Goal: Complete application form: Complete application form

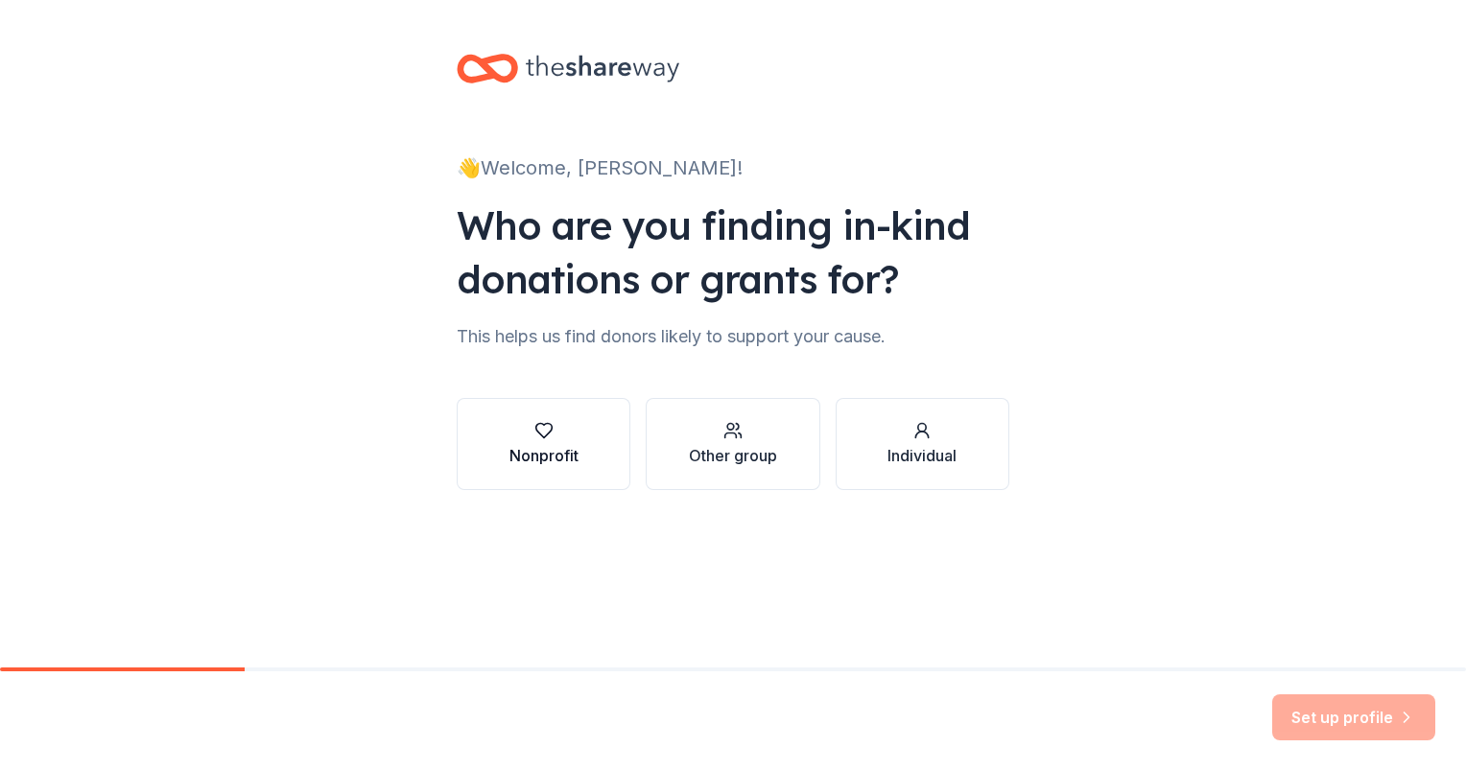
click at [549, 436] on icon "button" at bounding box center [543, 430] width 19 height 19
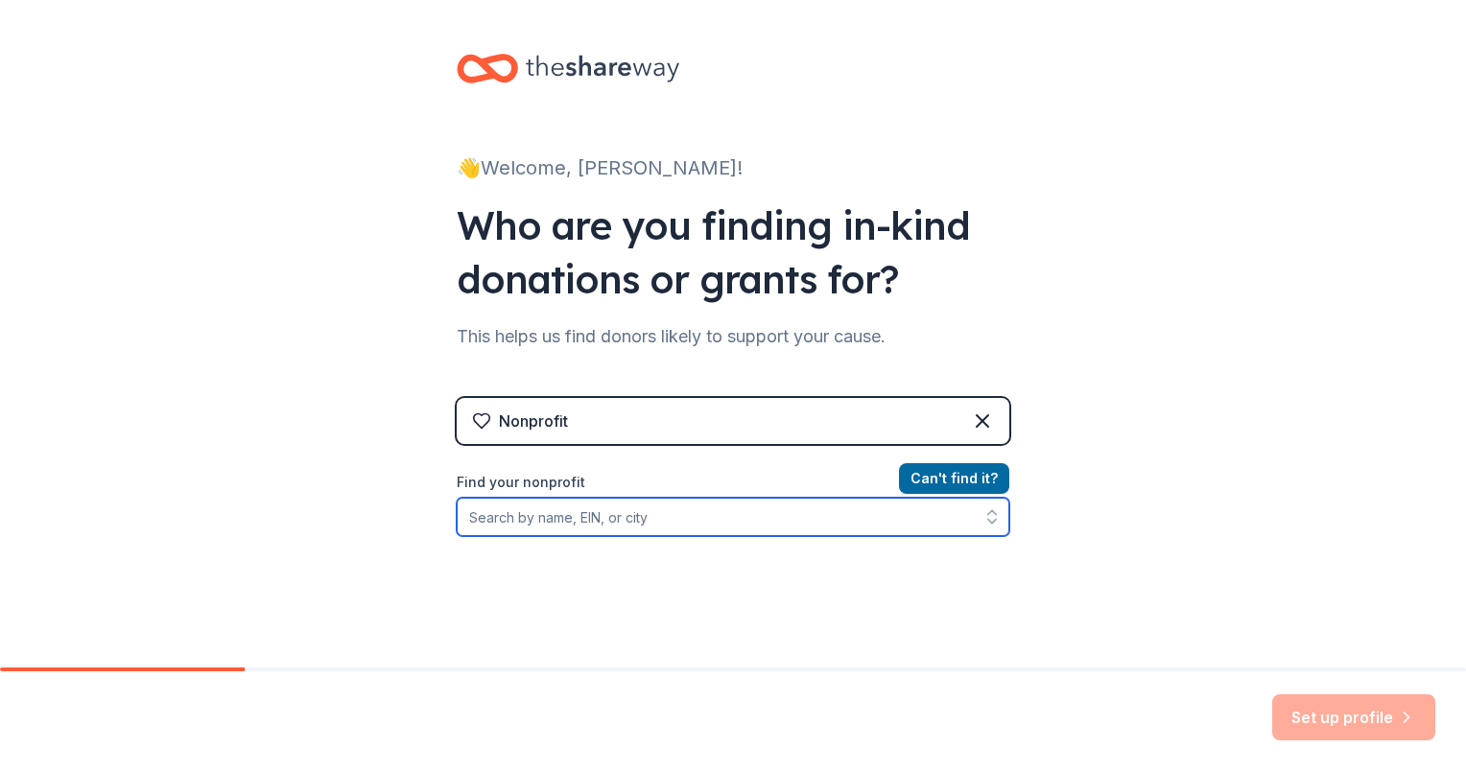
click at [740, 513] on input "Find your nonprofit" at bounding box center [733, 517] width 553 height 38
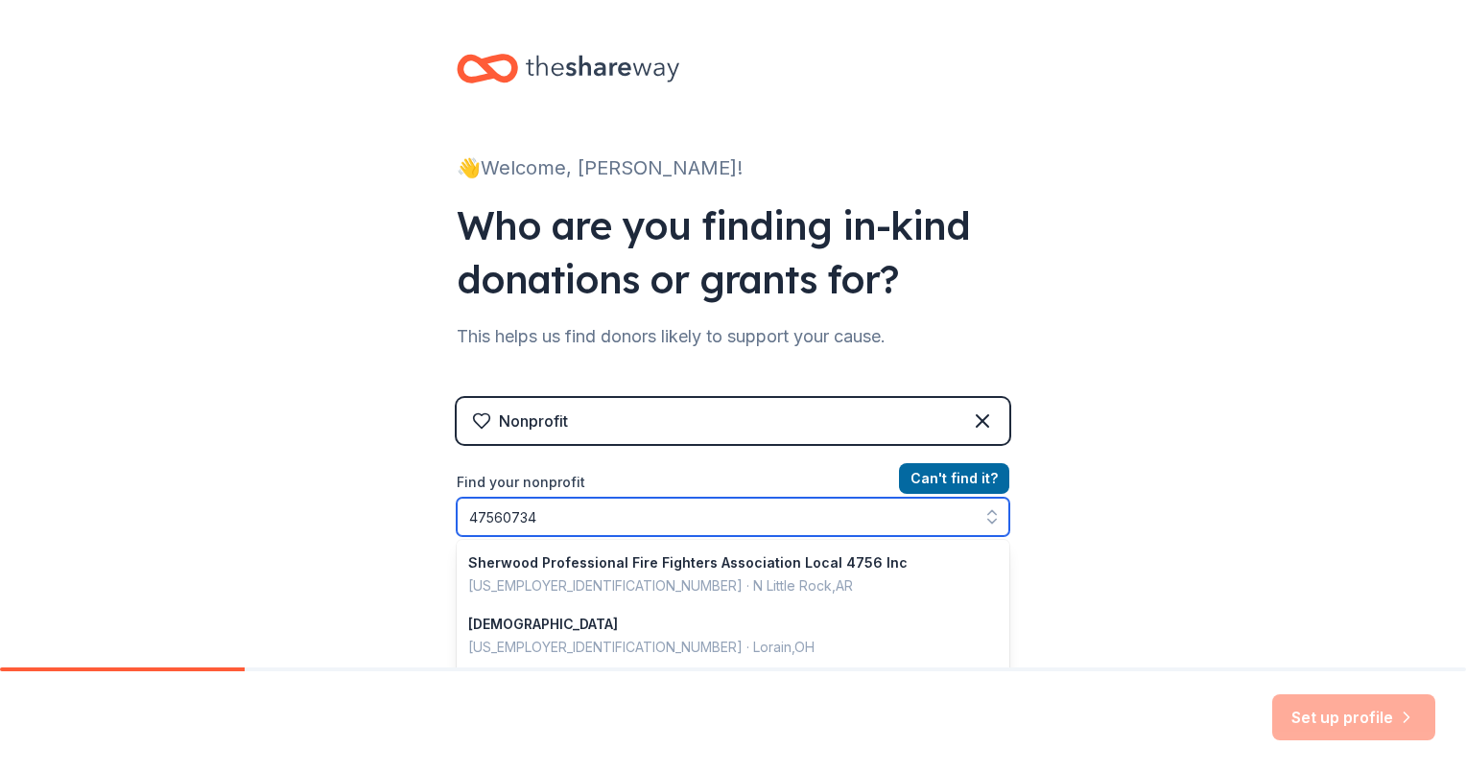
type input "475607340"
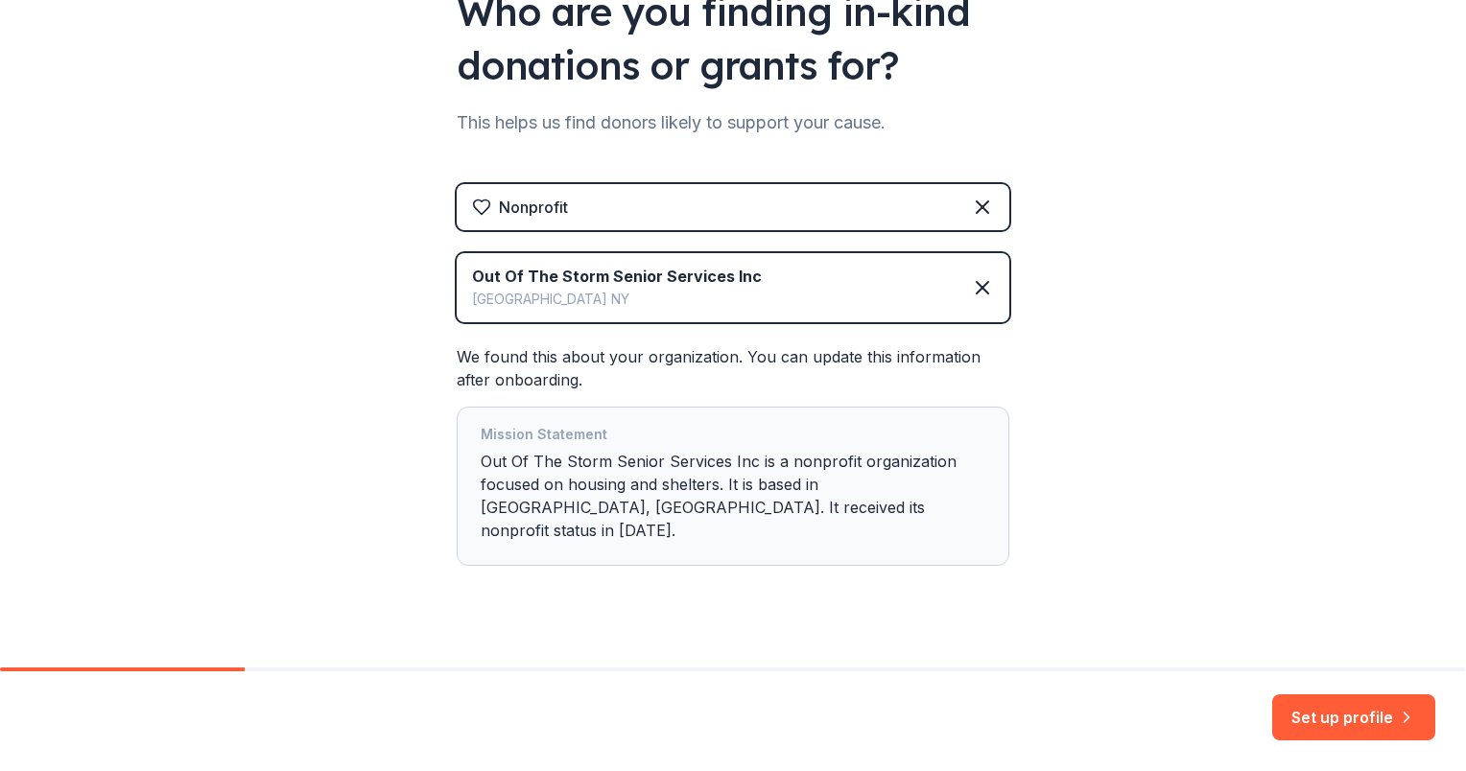
scroll to position [219, 0]
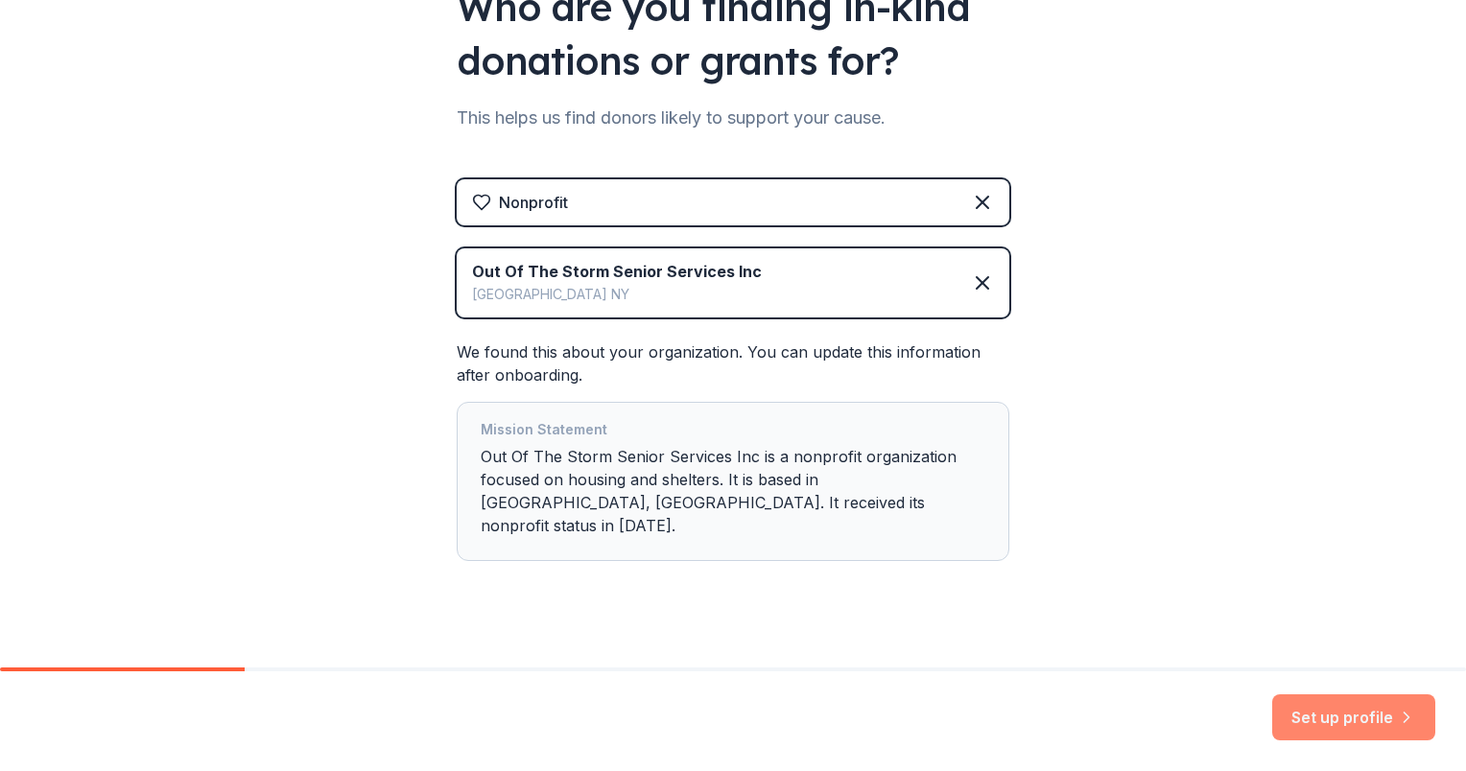
click at [1354, 715] on button "Set up profile" at bounding box center [1353, 718] width 163 height 46
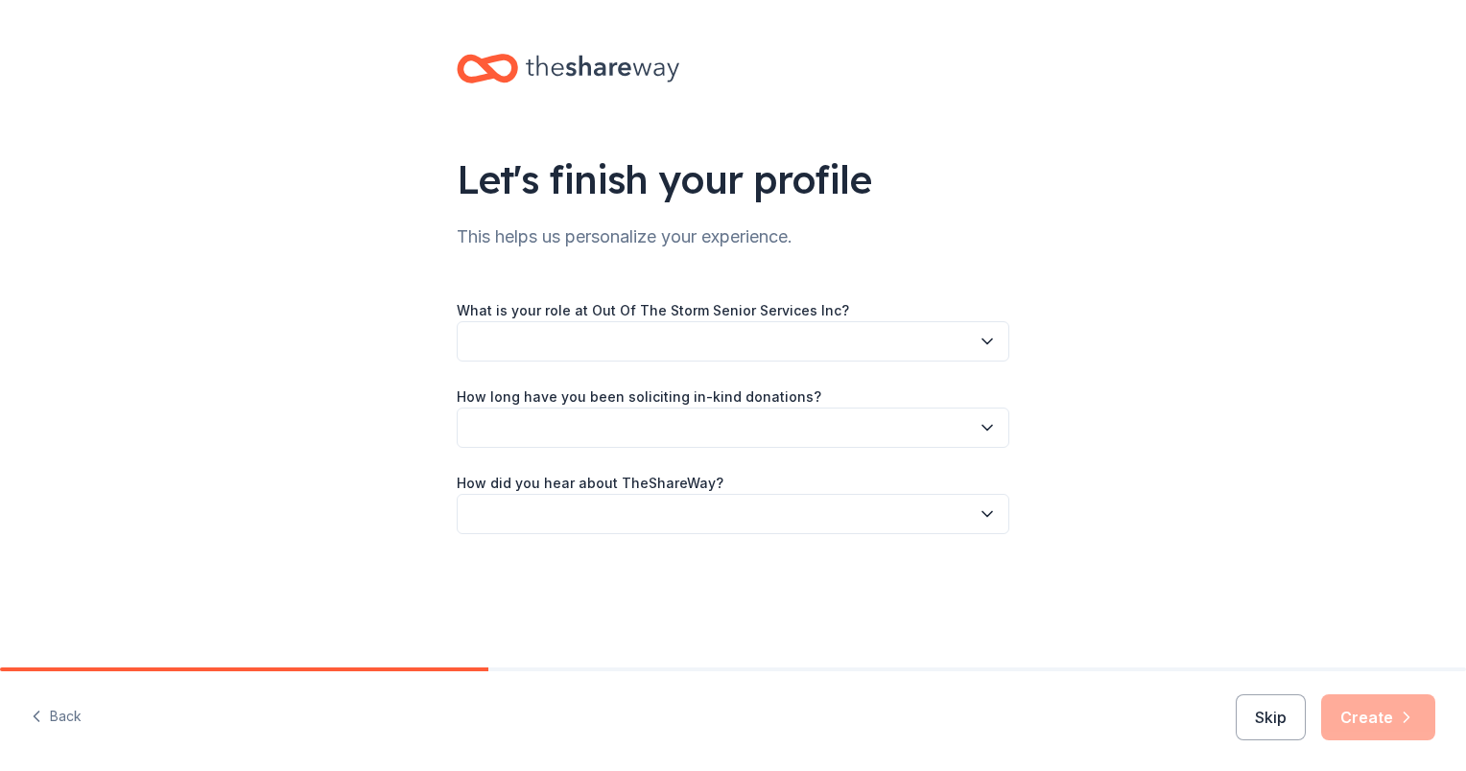
click at [609, 353] on button "button" at bounding box center [733, 341] width 553 height 40
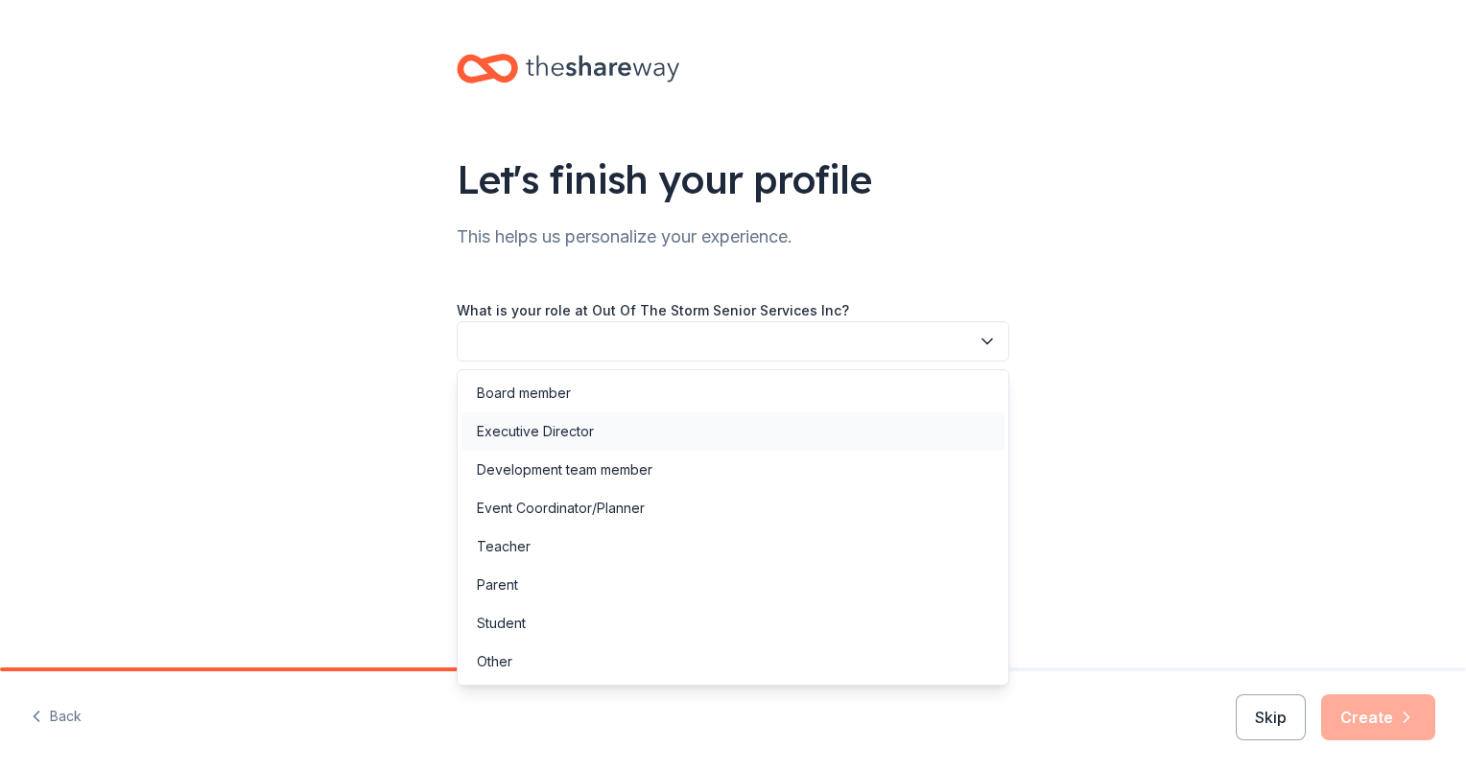
click at [563, 426] on div "Executive Director" at bounding box center [535, 431] width 117 height 23
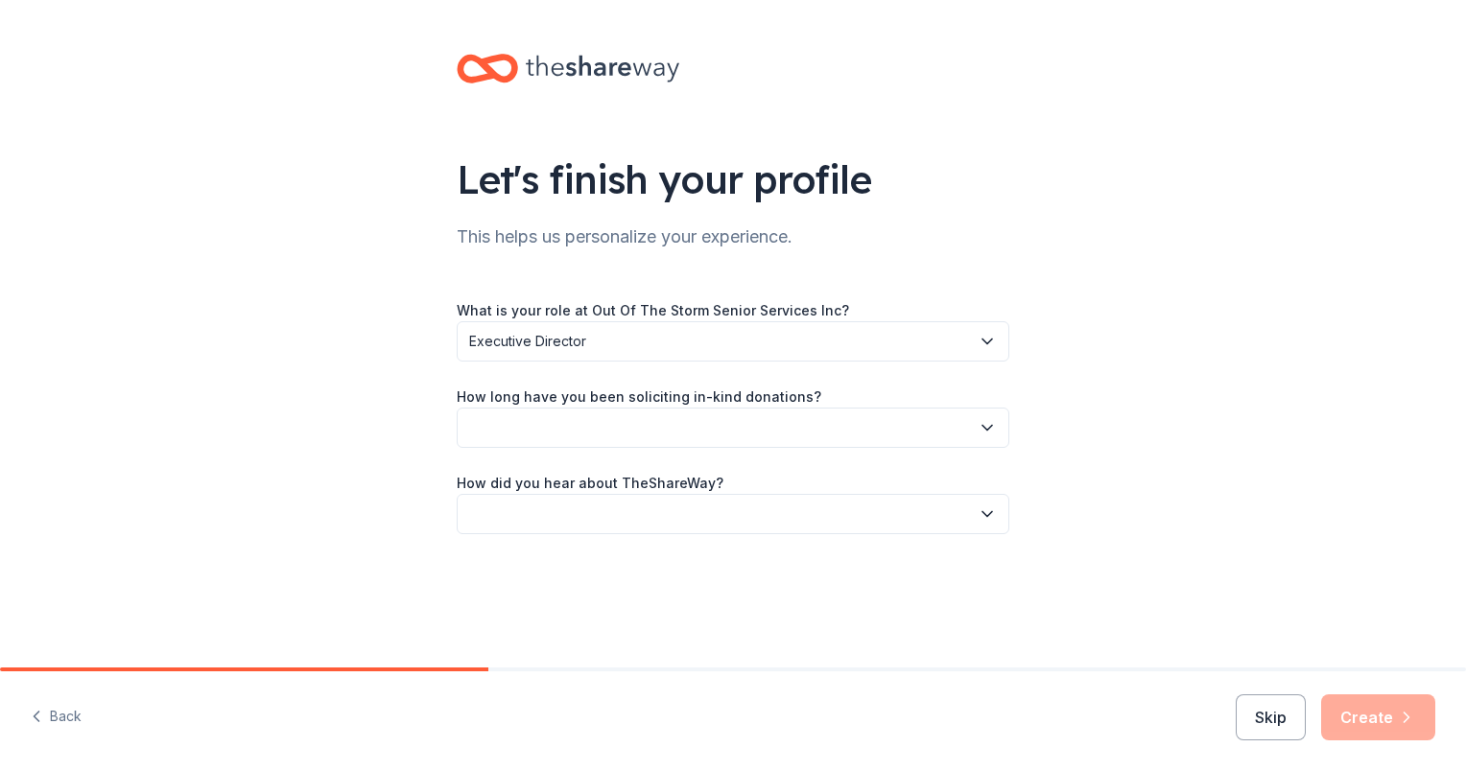
click at [562, 430] on button "button" at bounding box center [733, 428] width 553 height 40
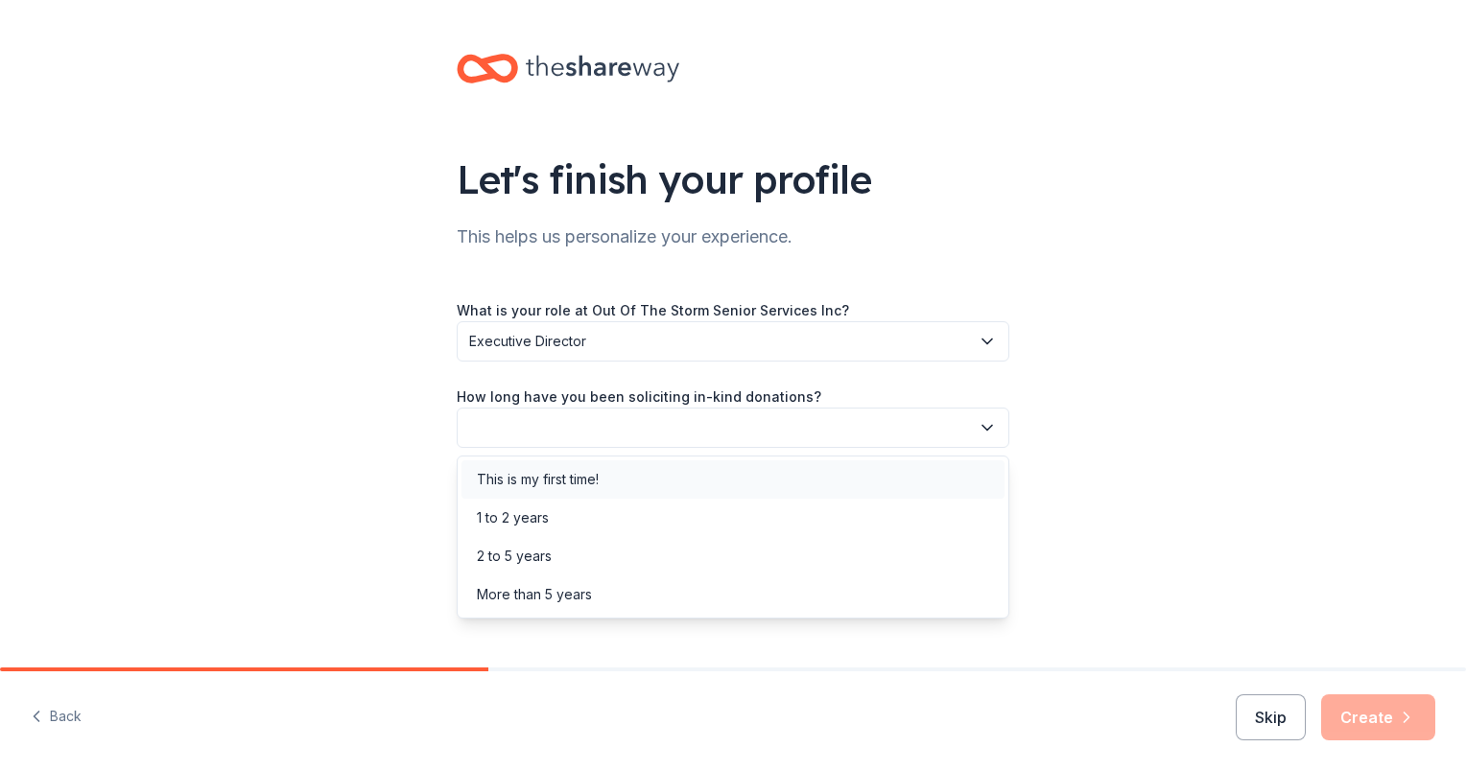
click at [552, 484] on div "This is my first time!" at bounding box center [538, 479] width 122 height 23
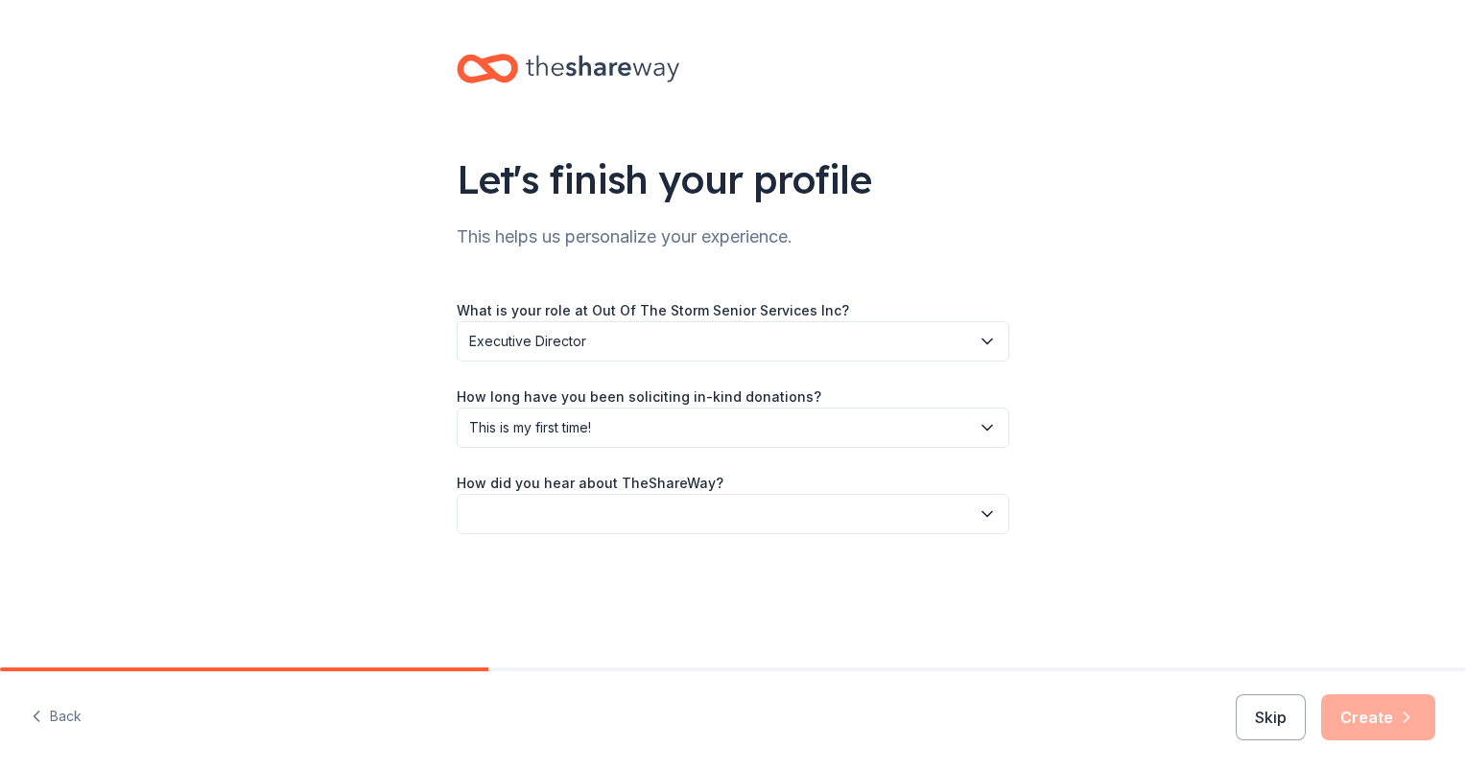
click at [564, 516] on button "button" at bounding box center [733, 514] width 553 height 40
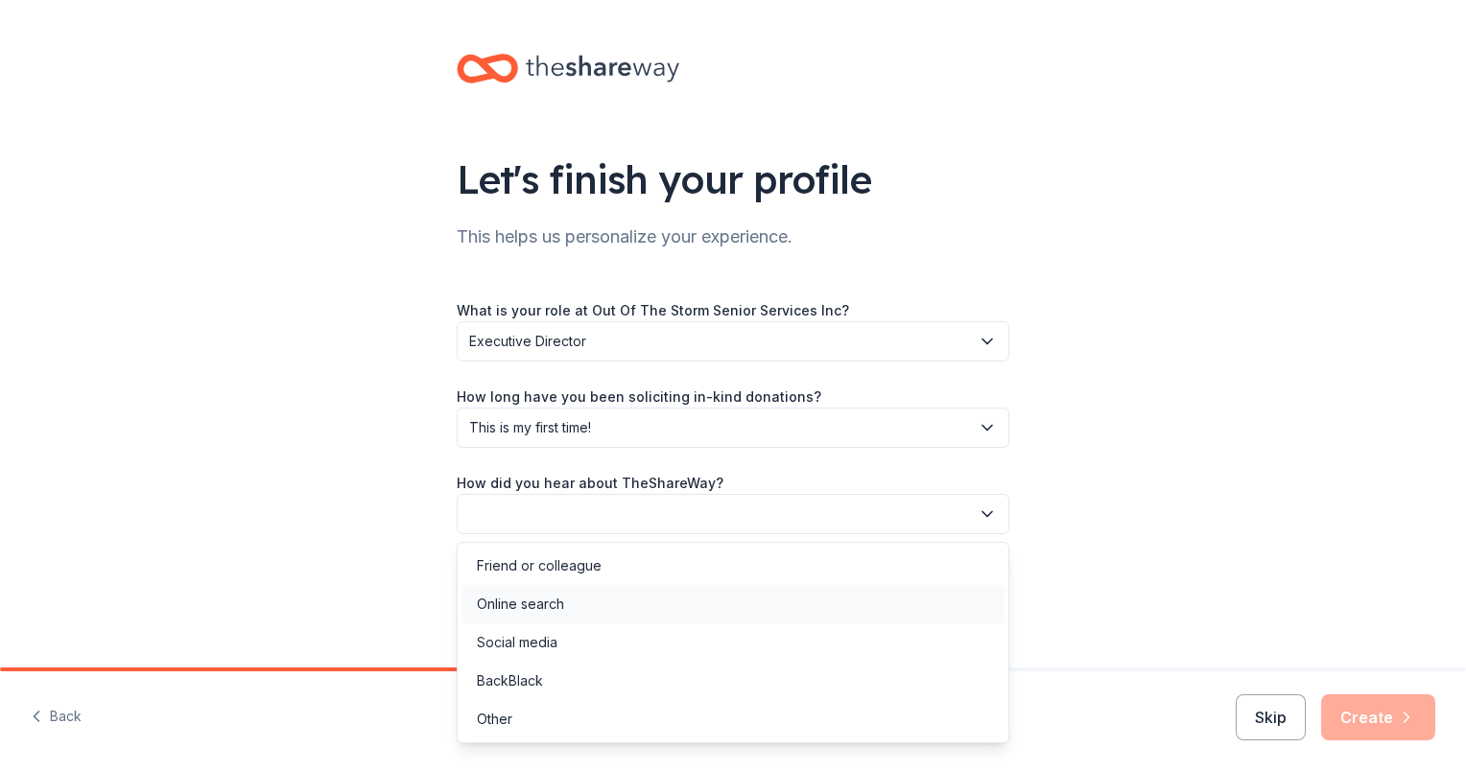
click at [565, 604] on div "Online search" at bounding box center [733, 604] width 543 height 38
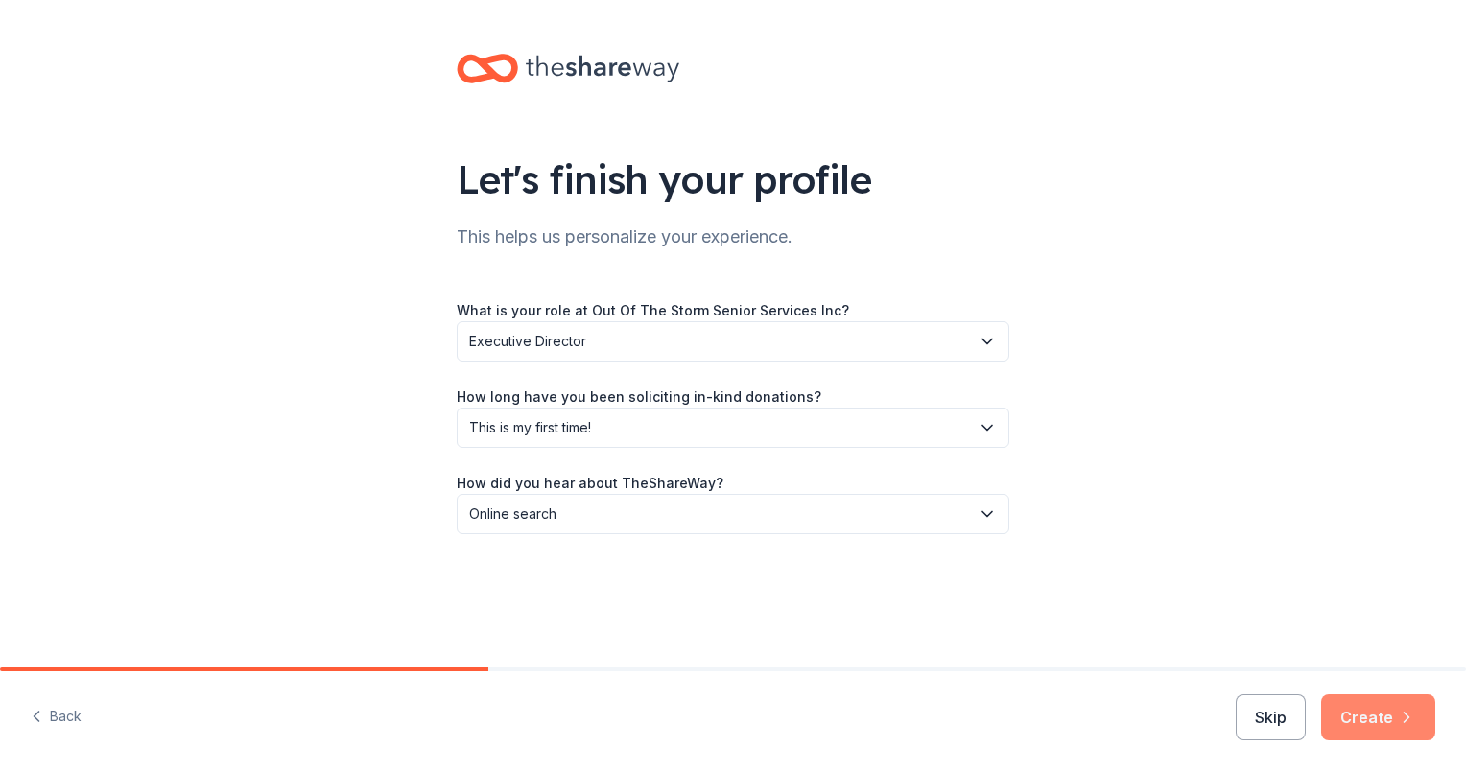
click at [1358, 715] on button "Create" at bounding box center [1378, 718] width 114 height 46
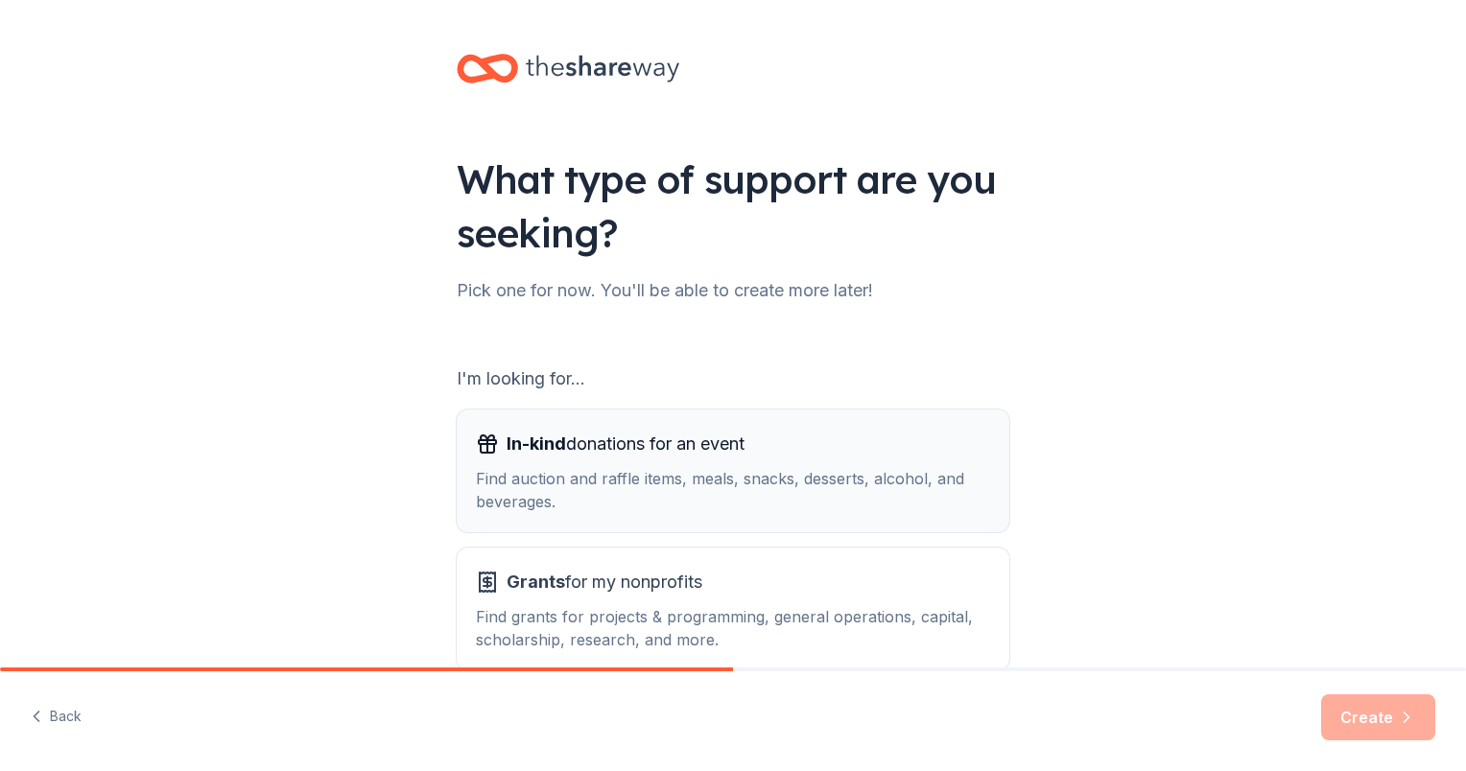
click at [712, 457] on span "In-kind donations for an event" at bounding box center [626, 444] width 238 height 31
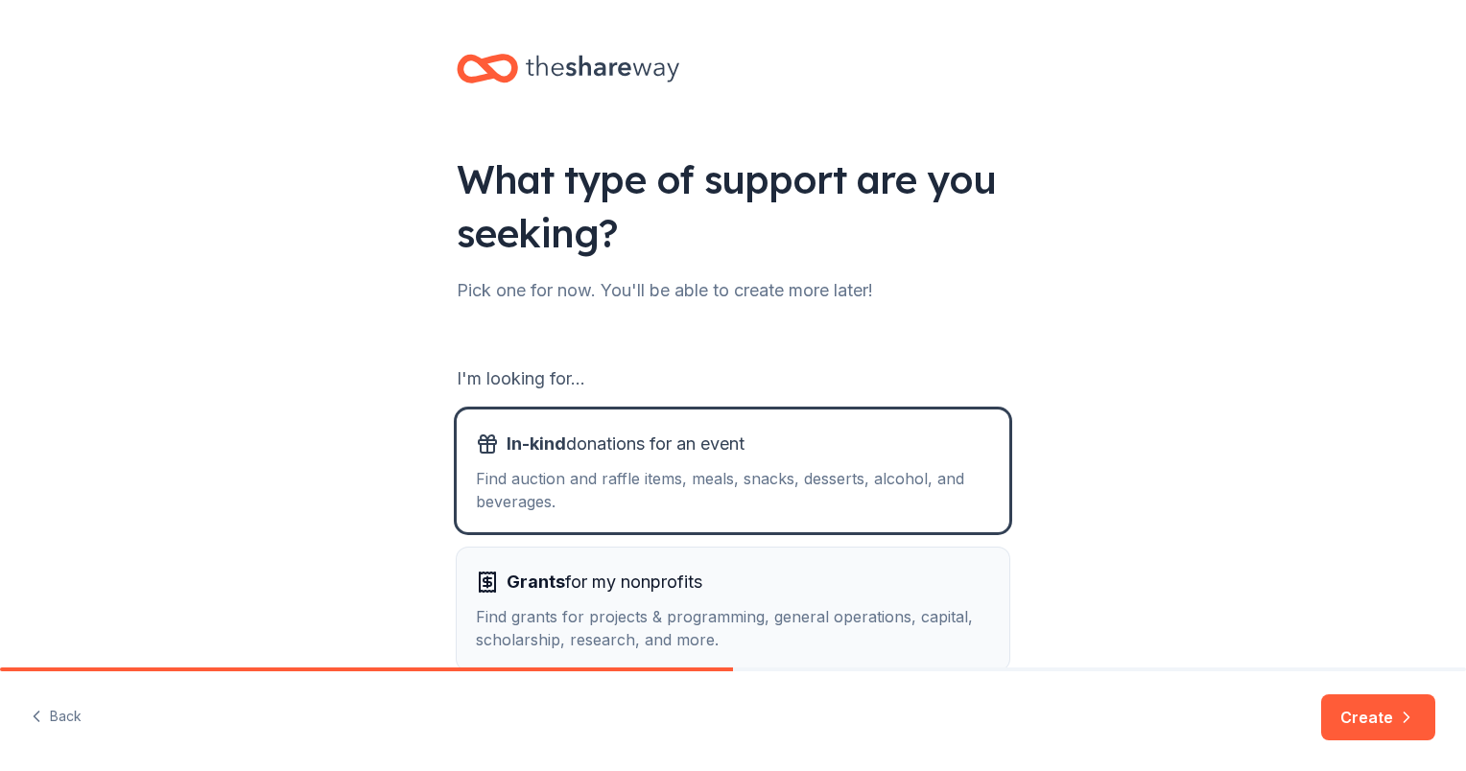
click at [653, 597] on span "Grants for my nonprofits" at bounding box center [605, 582] width 196 height 31
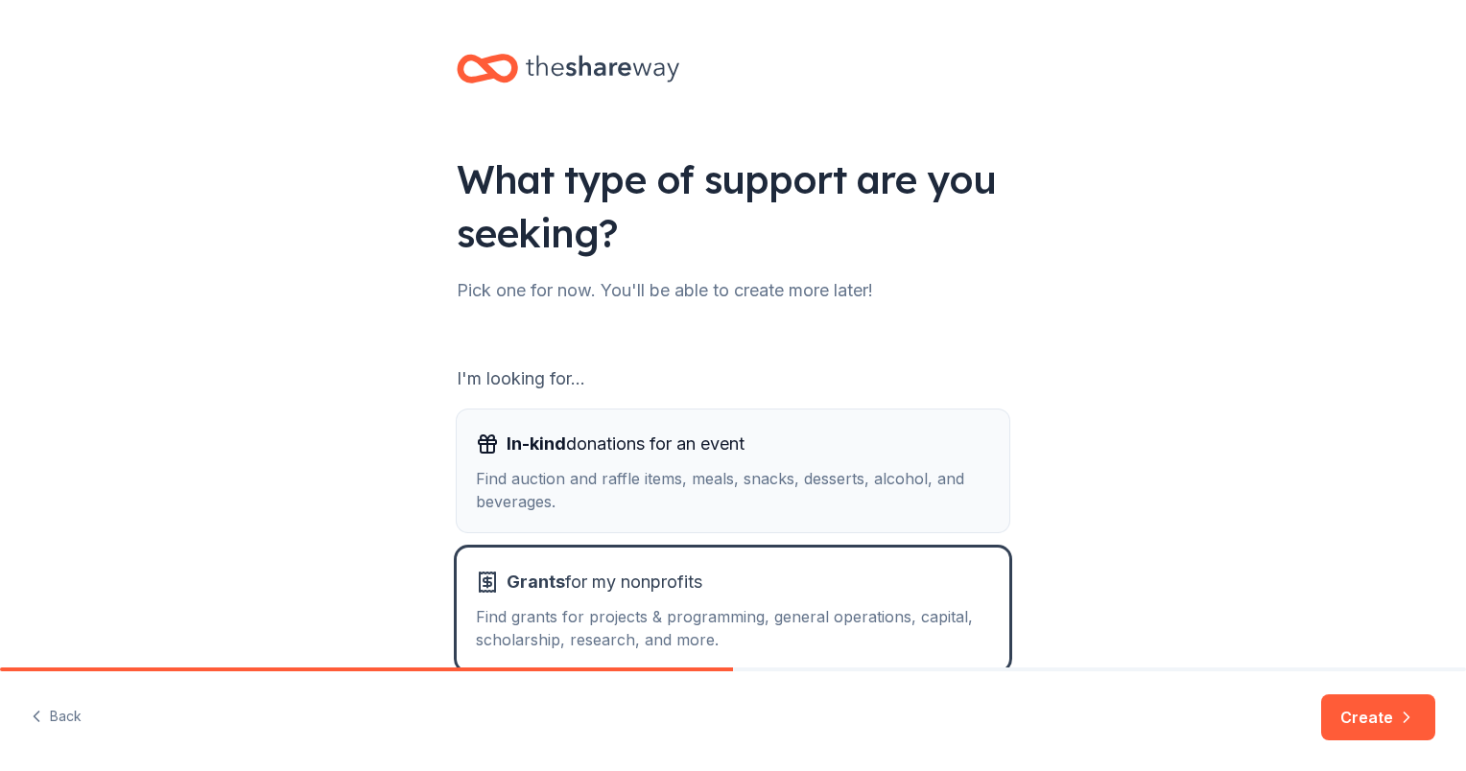
click at [679, 464] on div "In-kind donations for an event Find auction and raffle items, meals, snacks, de…" at bounding box center [733, 471] width 514 height 84
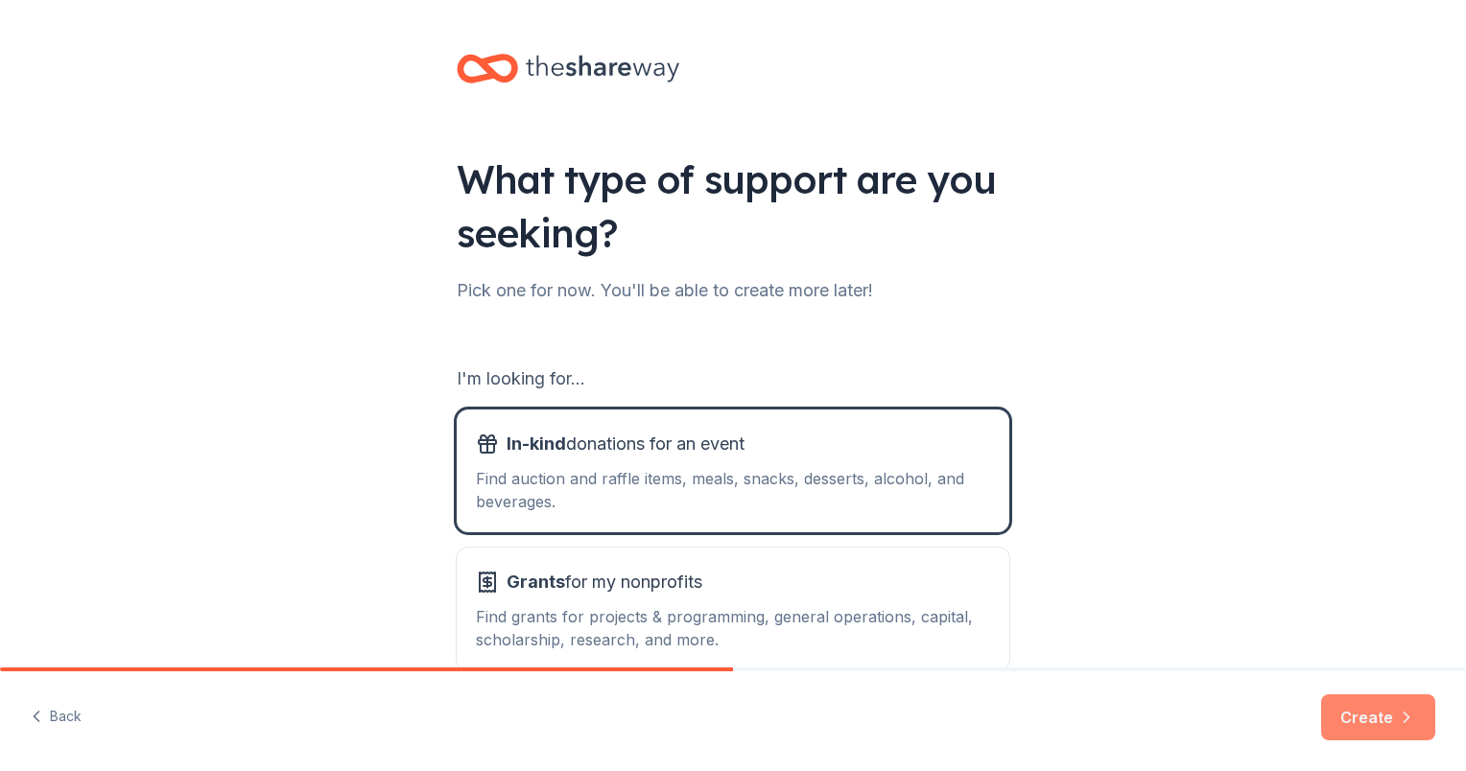
click at [1353, 712] on button "Create" at bounding box center [1378, 718] width 114 height 46
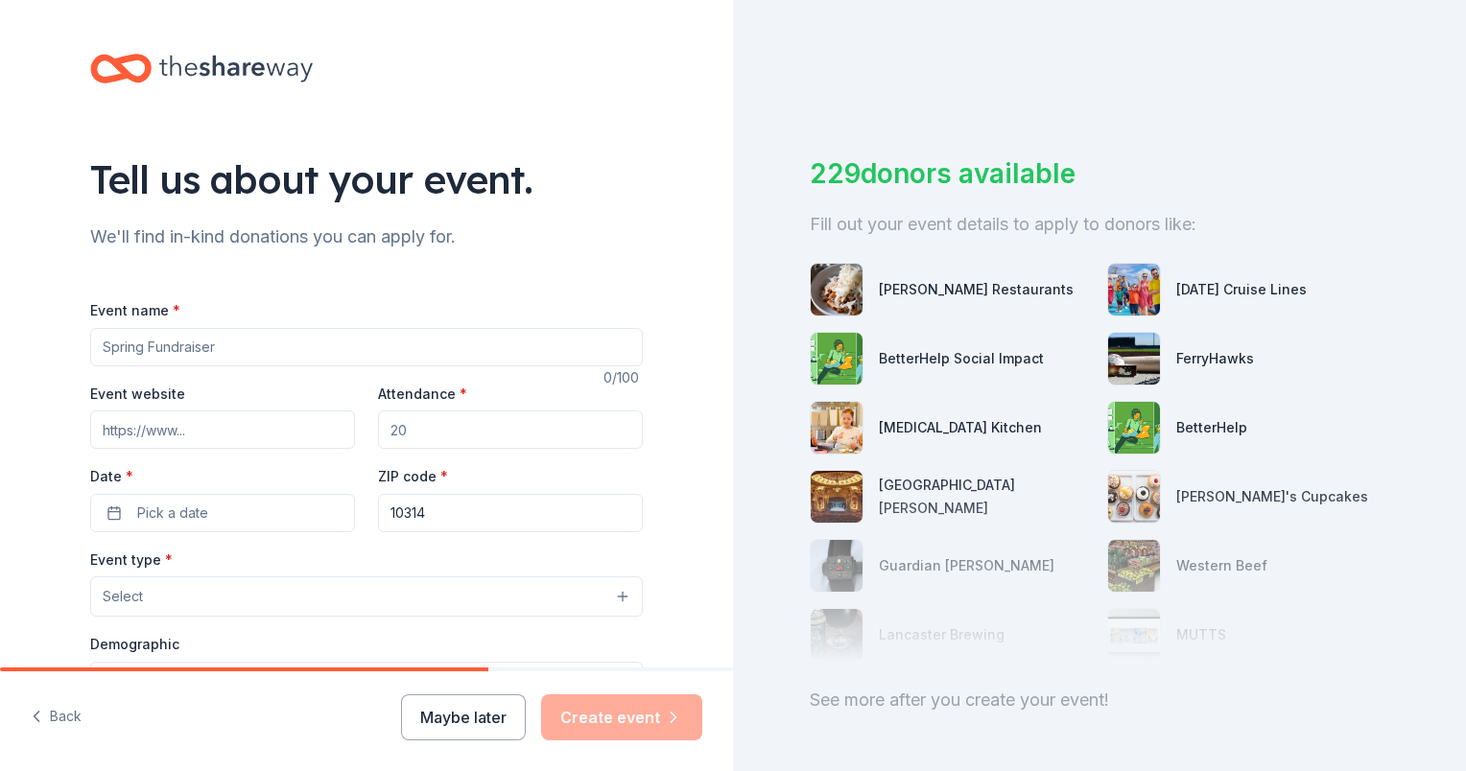
click at [374, 345] on input "Event name *" at bounding box center [366, 347] width 553 height 38
type input "Annual Masquerade Gala Honoring Community Volunteers"
click at [146, 430] on input "Event website" at bounding box center [222, 430] width 265 height 38
type input "[DOMAIN_NAME]"
click at [496, 438] on input "Attendance *" at bounding box center [510, 430] width 265 height 38
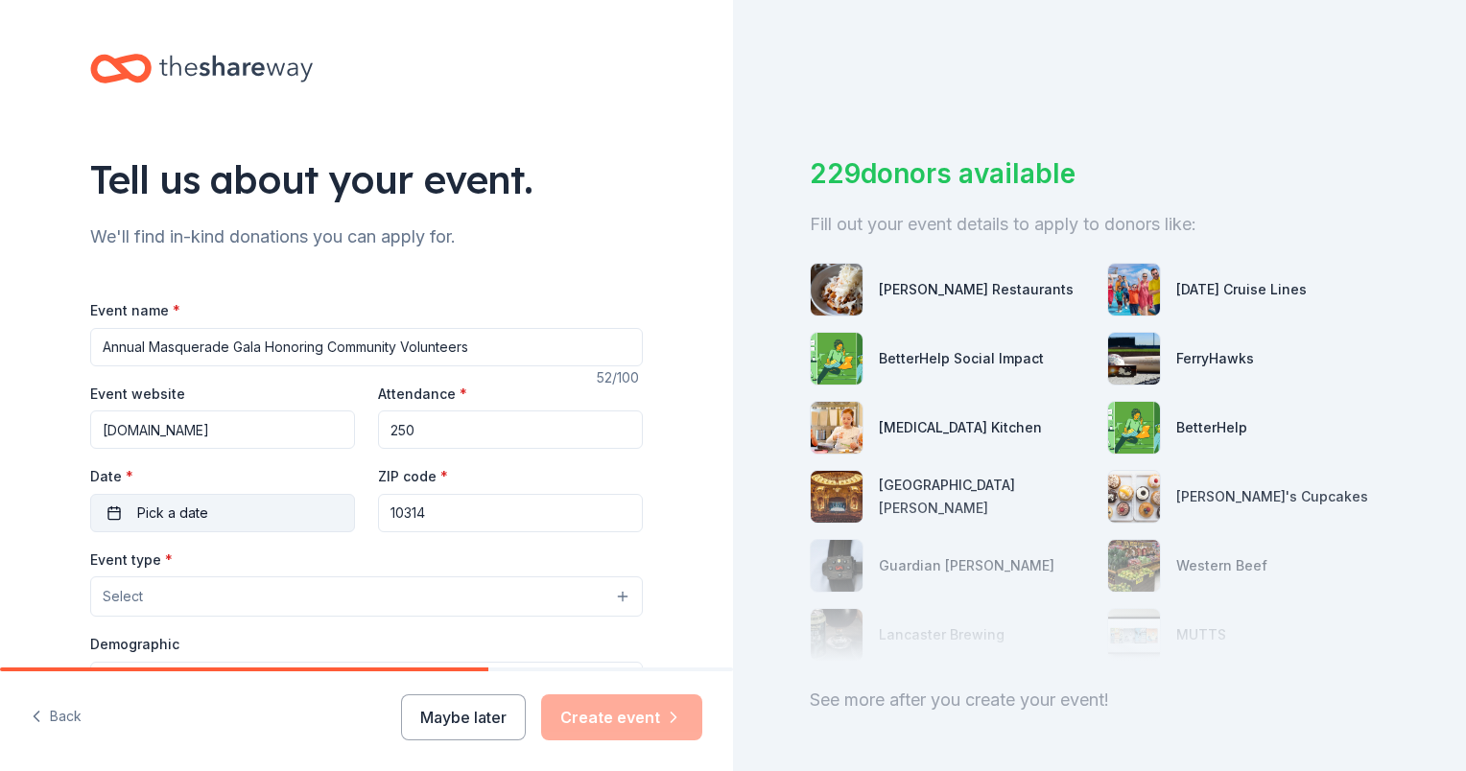
type input "250"
click at [265, 513] on button "Pick a date" at bounding box center [222, 513] width 265 height 38
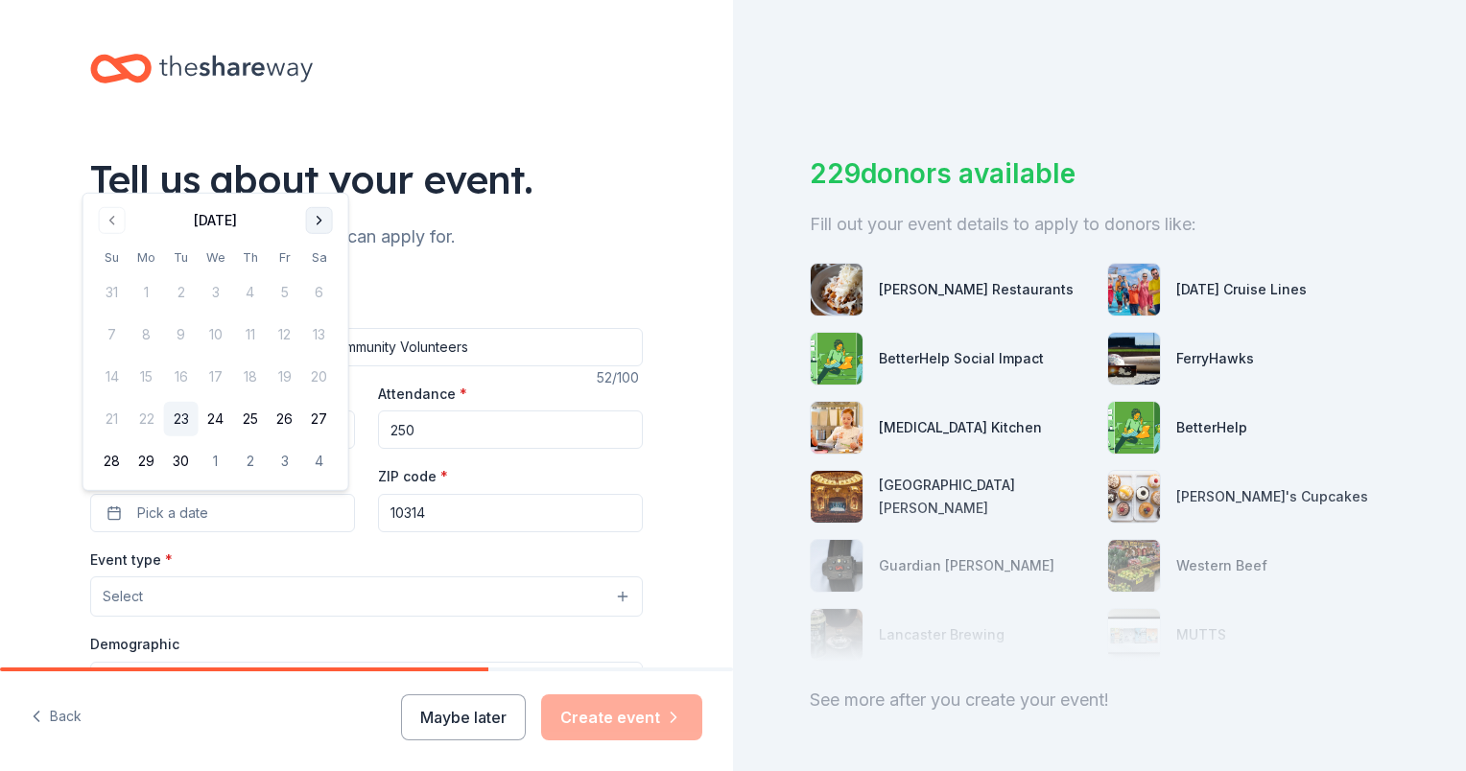
click at [324, 218] on button "Go to next month" at bounding box center [319, 220] width 27 height 27
click at [285, 423] on button "24" at bounding box center [285, 419] width 35 height 35
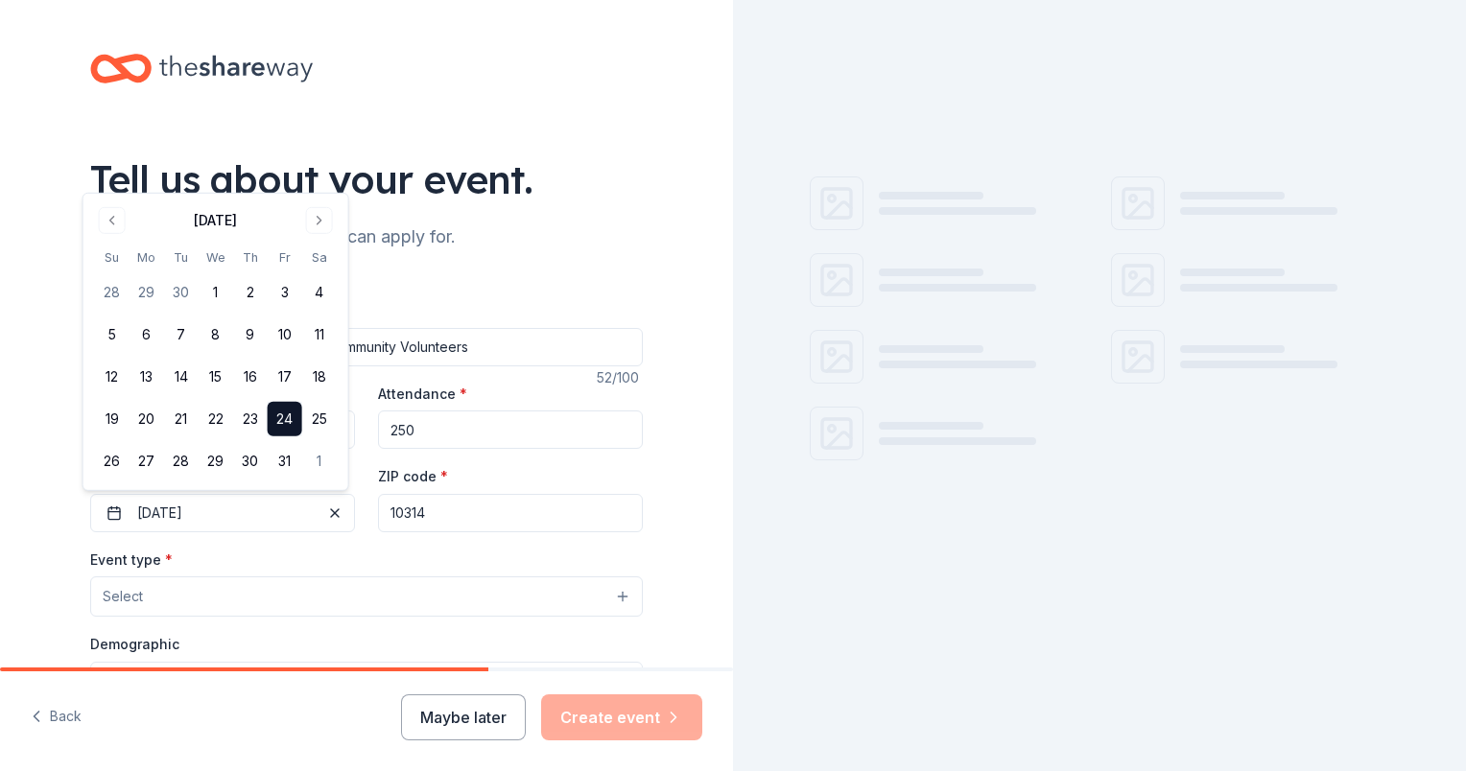
click at [226, 608] on button "Select" at bounding box center [366, 597] width 553 height 40
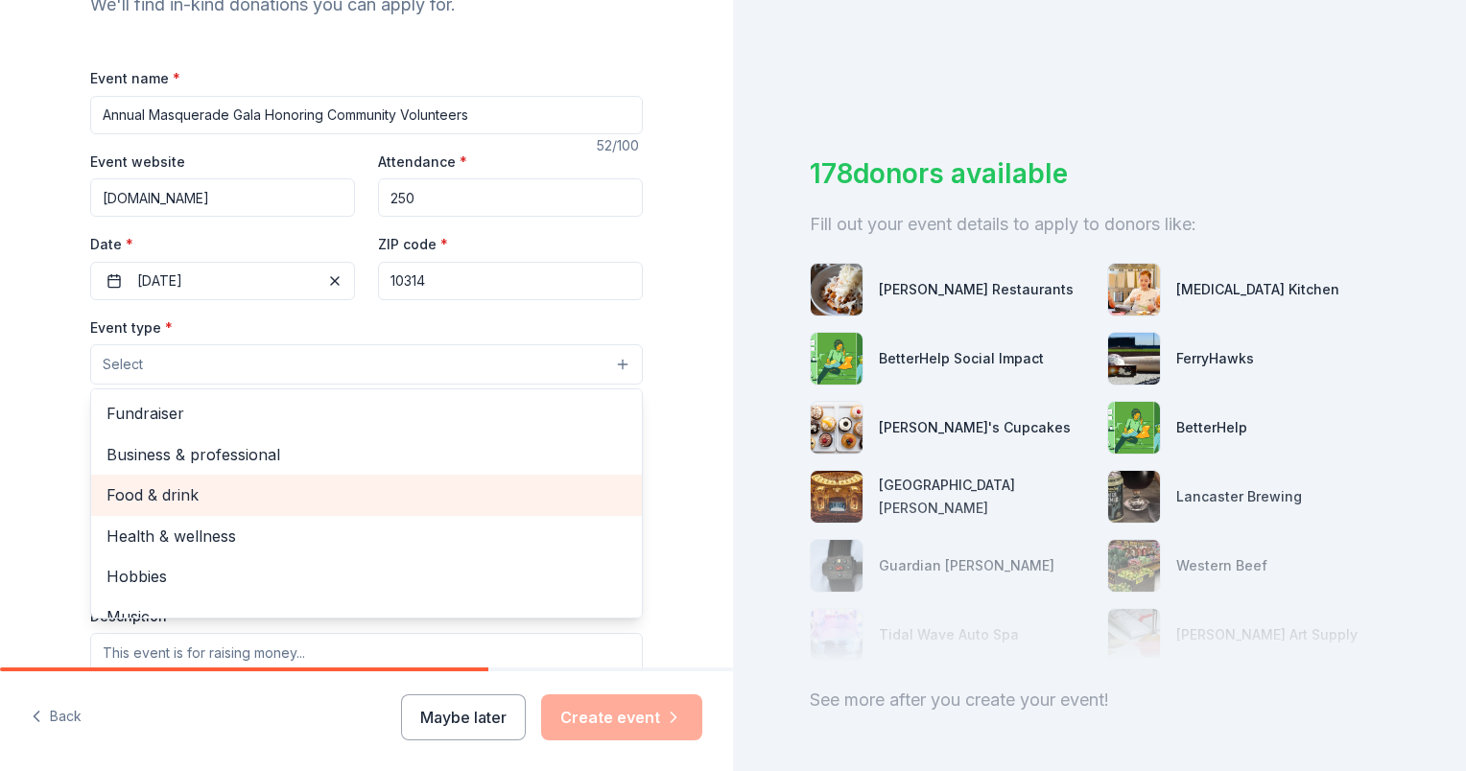
scroll to position [288, 0]
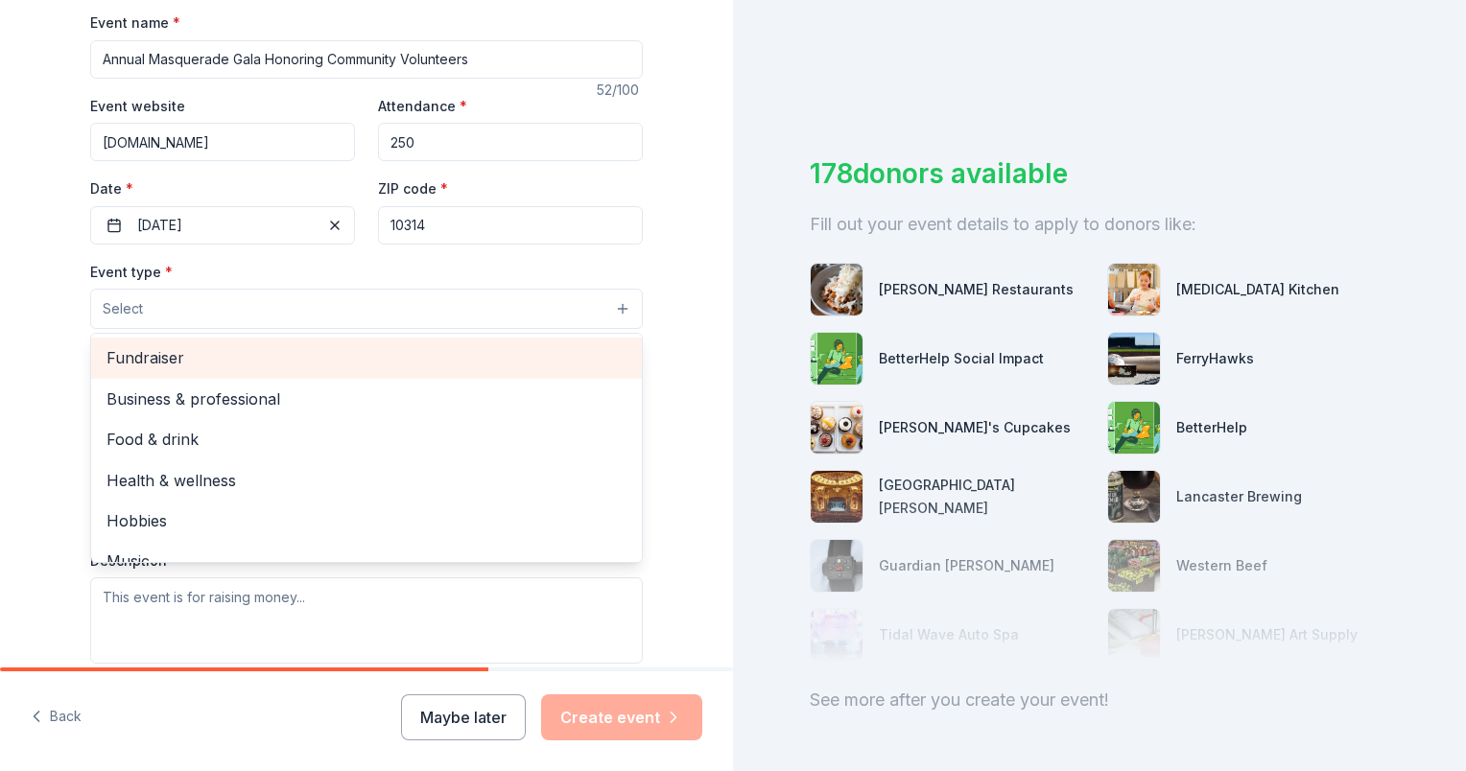
click at [165, 352] on span "Fundraiser" at bounding box center [367, 357] width 520 height 25
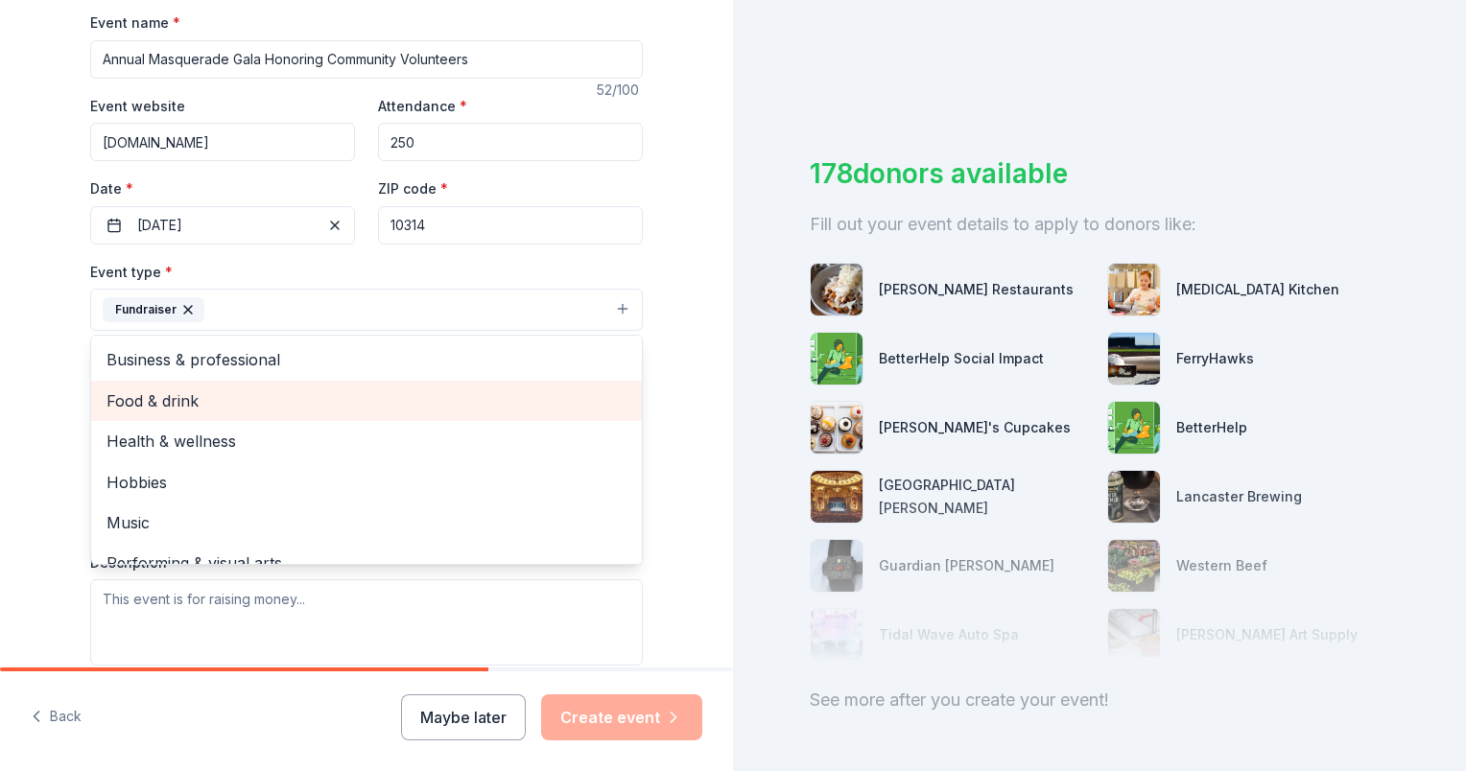
scroll to position [23, 0]
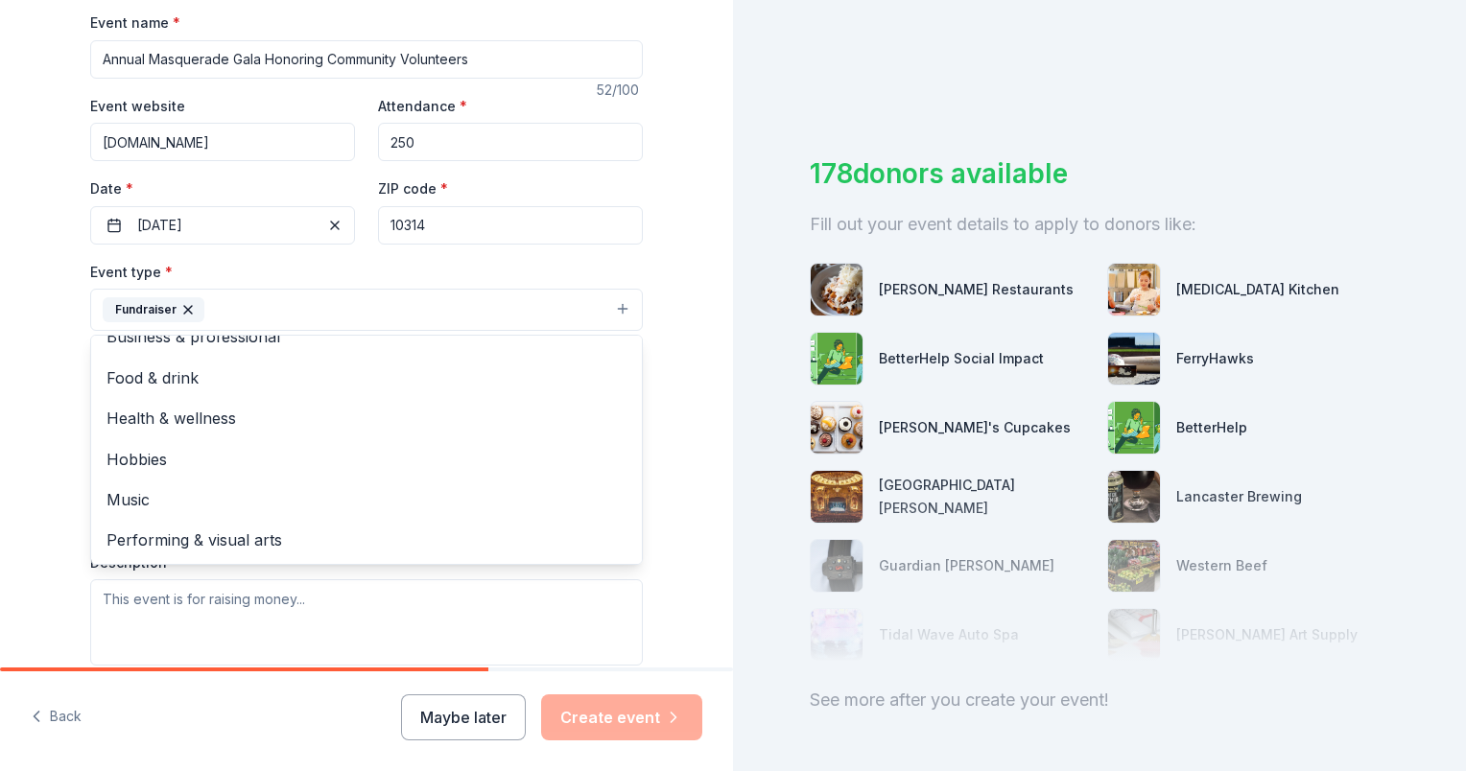
click at [448, 629] on div "Event type * Fundraiser Business & professional Food & drink Health & wellness …" at bounding box center [366, 463] width 553 height 406
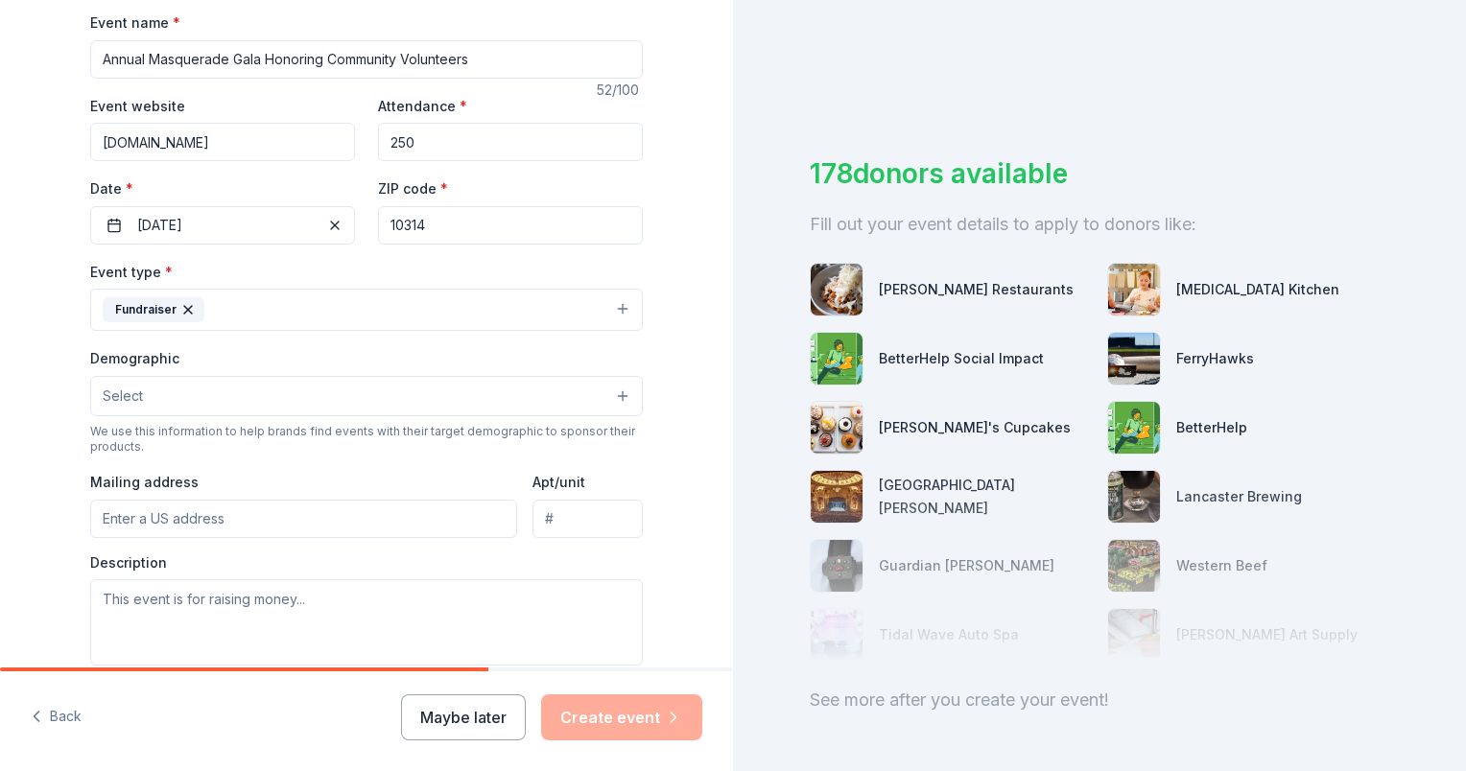
click at [225, 517] on input "Mailing address" at bounding box center [303, 519] width 427 height 38
type input "[STREET_ADDRESS]"
type input "Suite 404"
click at [280, 518] on input "[STREET_ADDRESS]" at bounding box center [303, 519] width 427 height 38
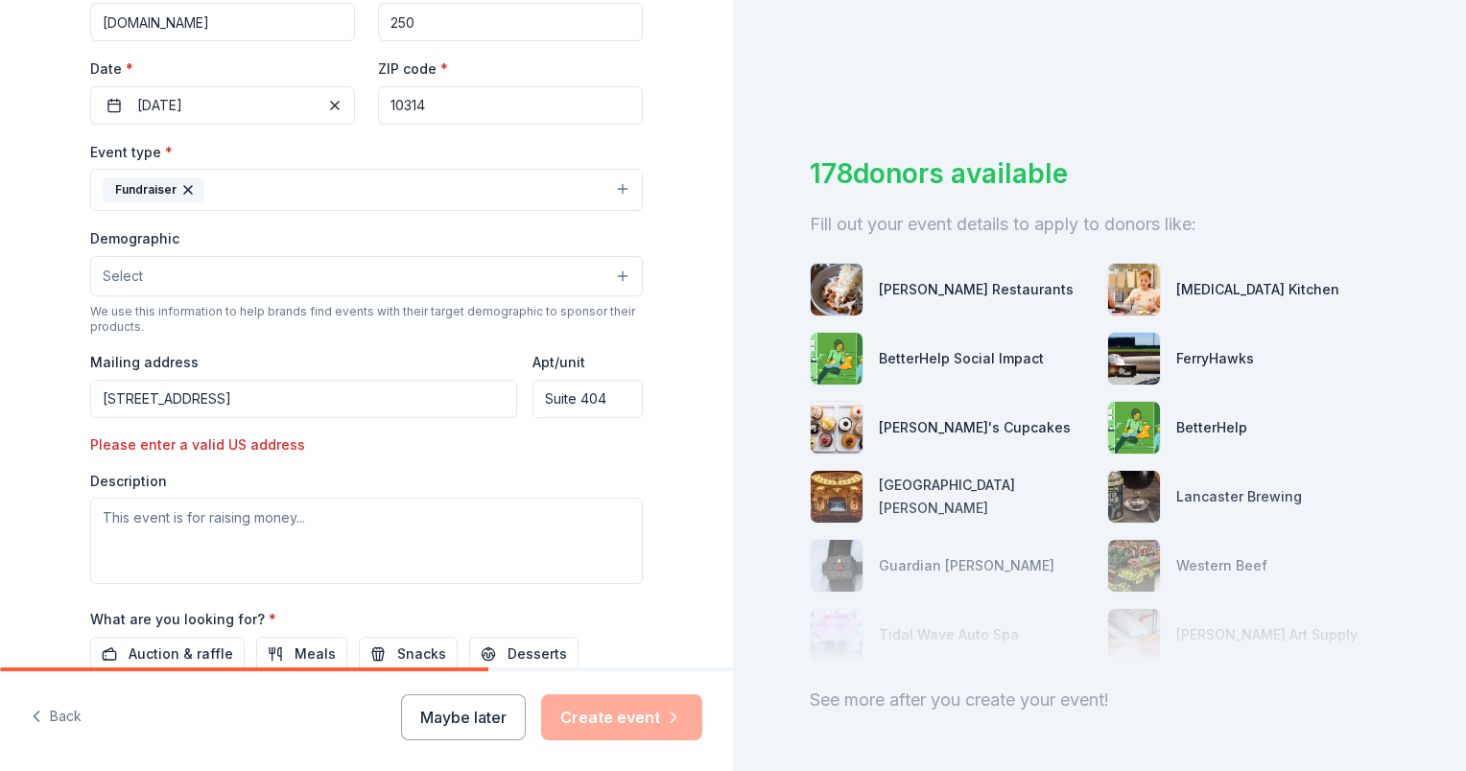
scroll to position [480, 0]
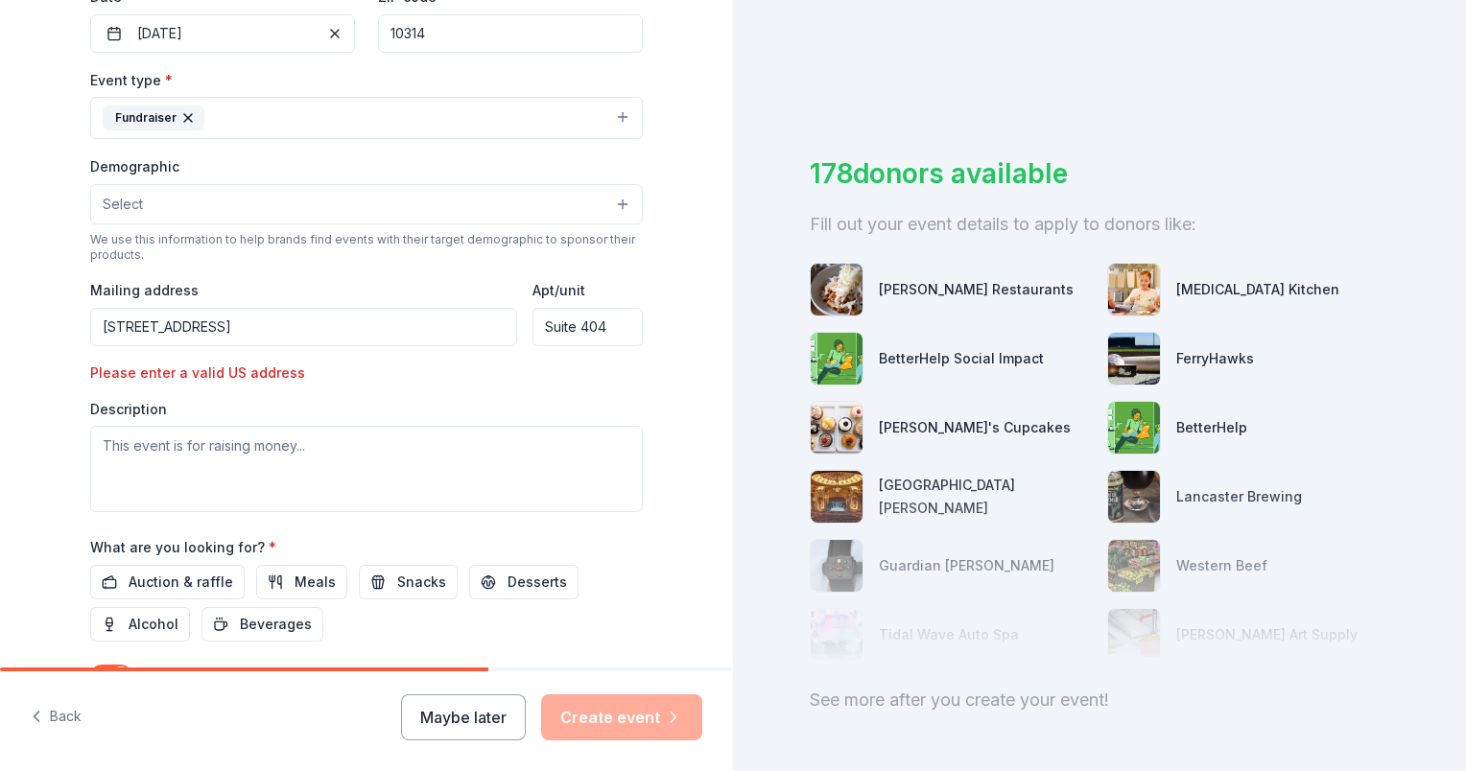
click at [210, 327] on input "[STREET_ADDRESS]" at bounding box center [303, 327] width 427 height 38
type input "[STREET_ADDRESS]"
click at [560, 400] on div "Description" at bounding box center [366, 456] width 553 height 113
click at [206, 439] on textarea at bounding box center [366, 469] width 553 height 86
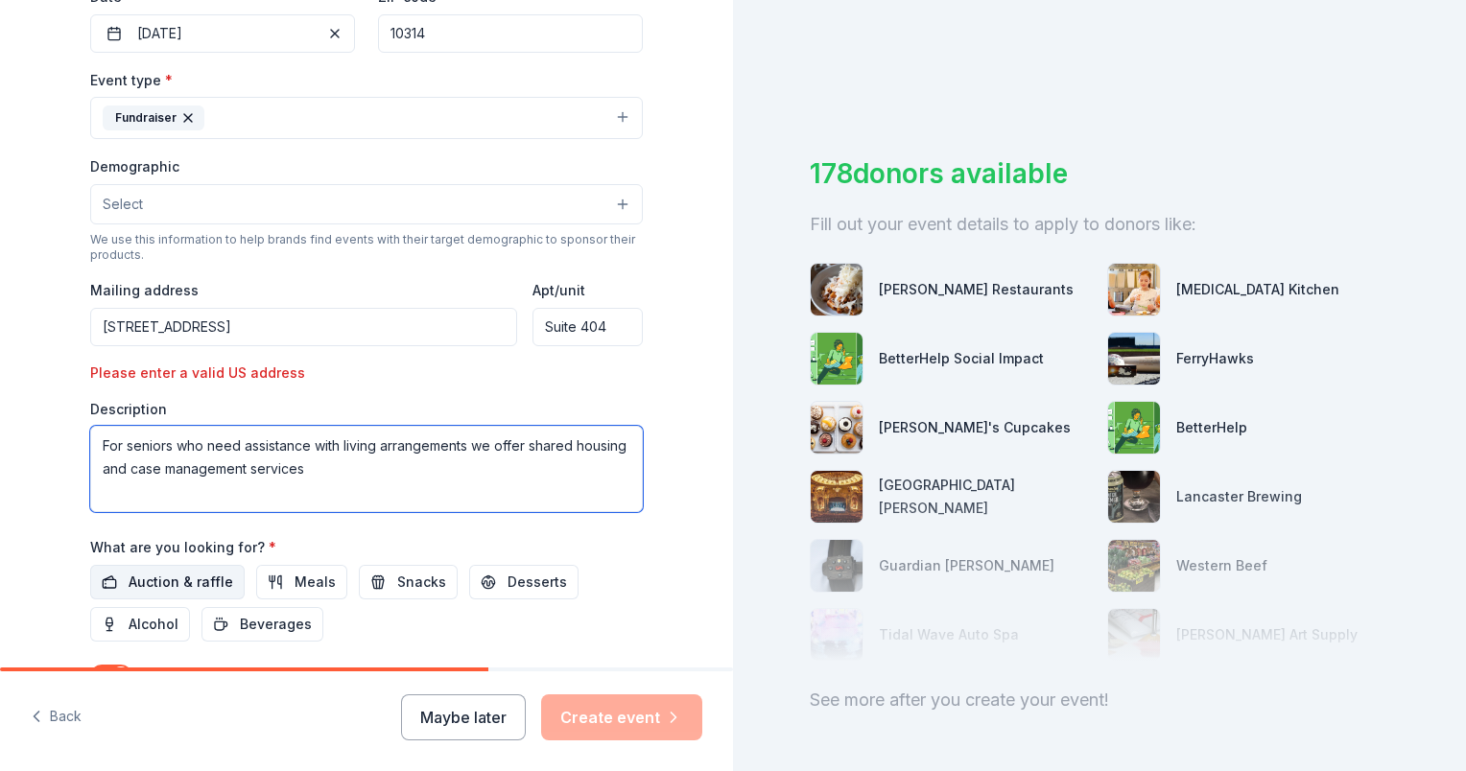
type textarea "For seniors who need assistance with living arrangements we offer shared housin…"
click at [173, 581] on span "Auction & raffle" at bounding box center [181, 582] width 105 height 23
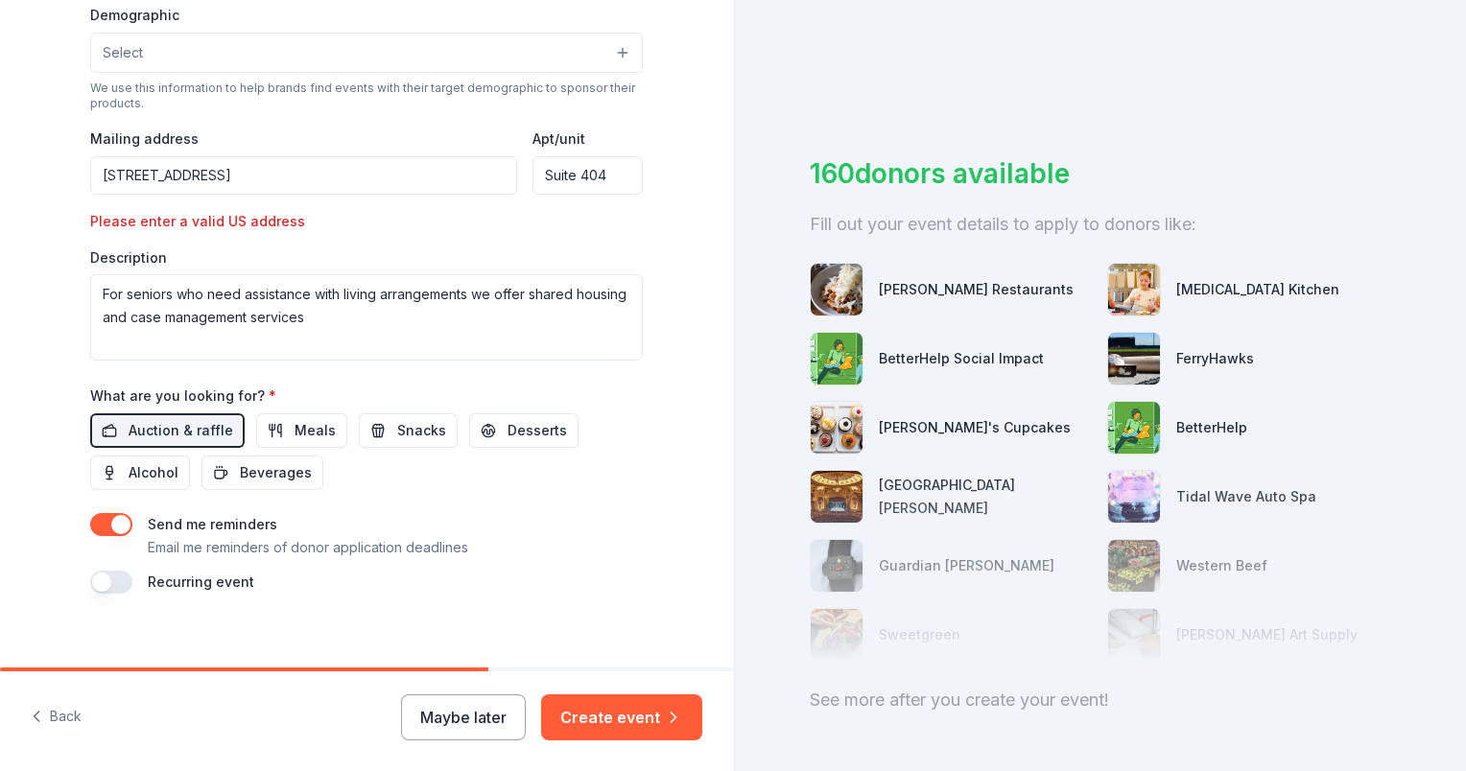
scroll to position [649, 0]
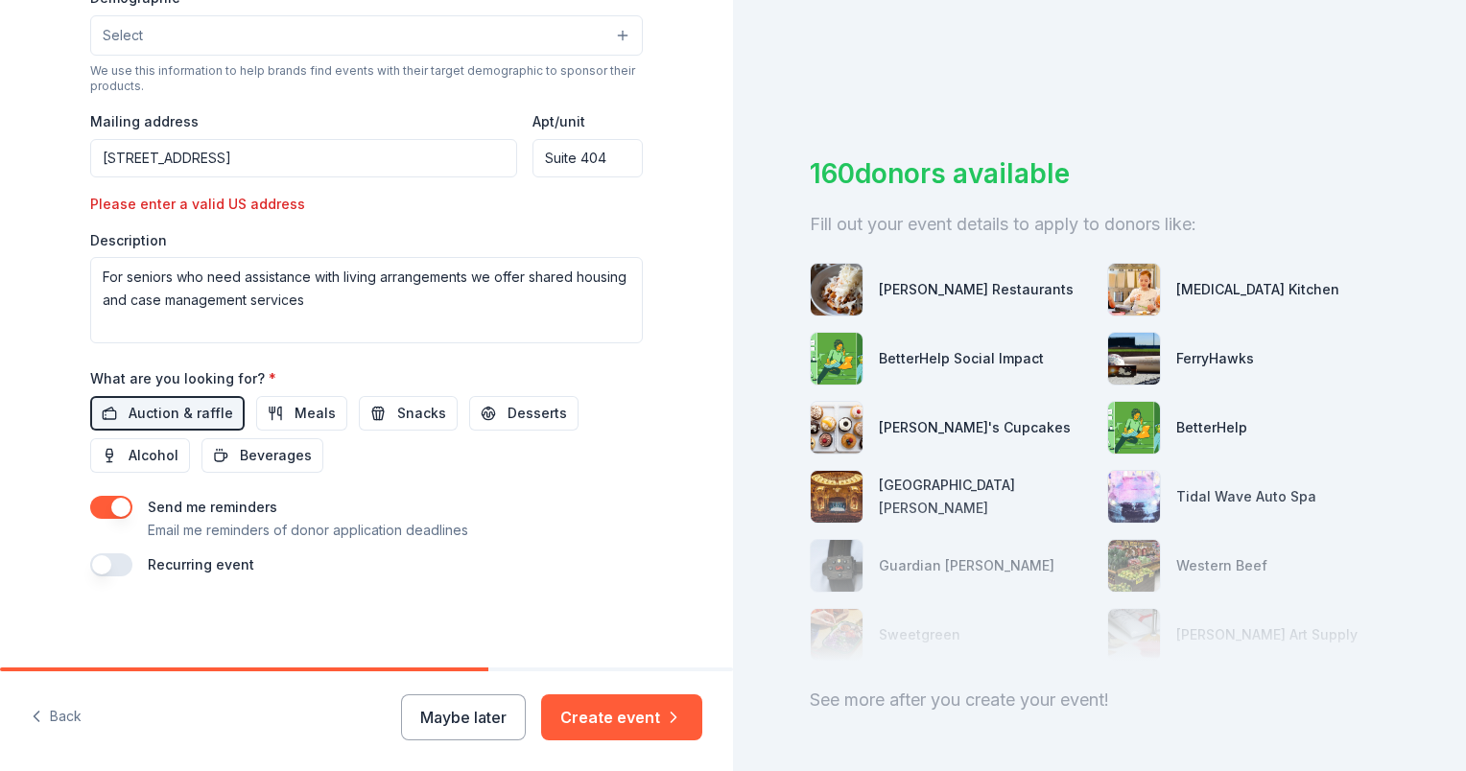
click at [99, 563] on button "button" at bounding box center [111, 565] width 42 height 23
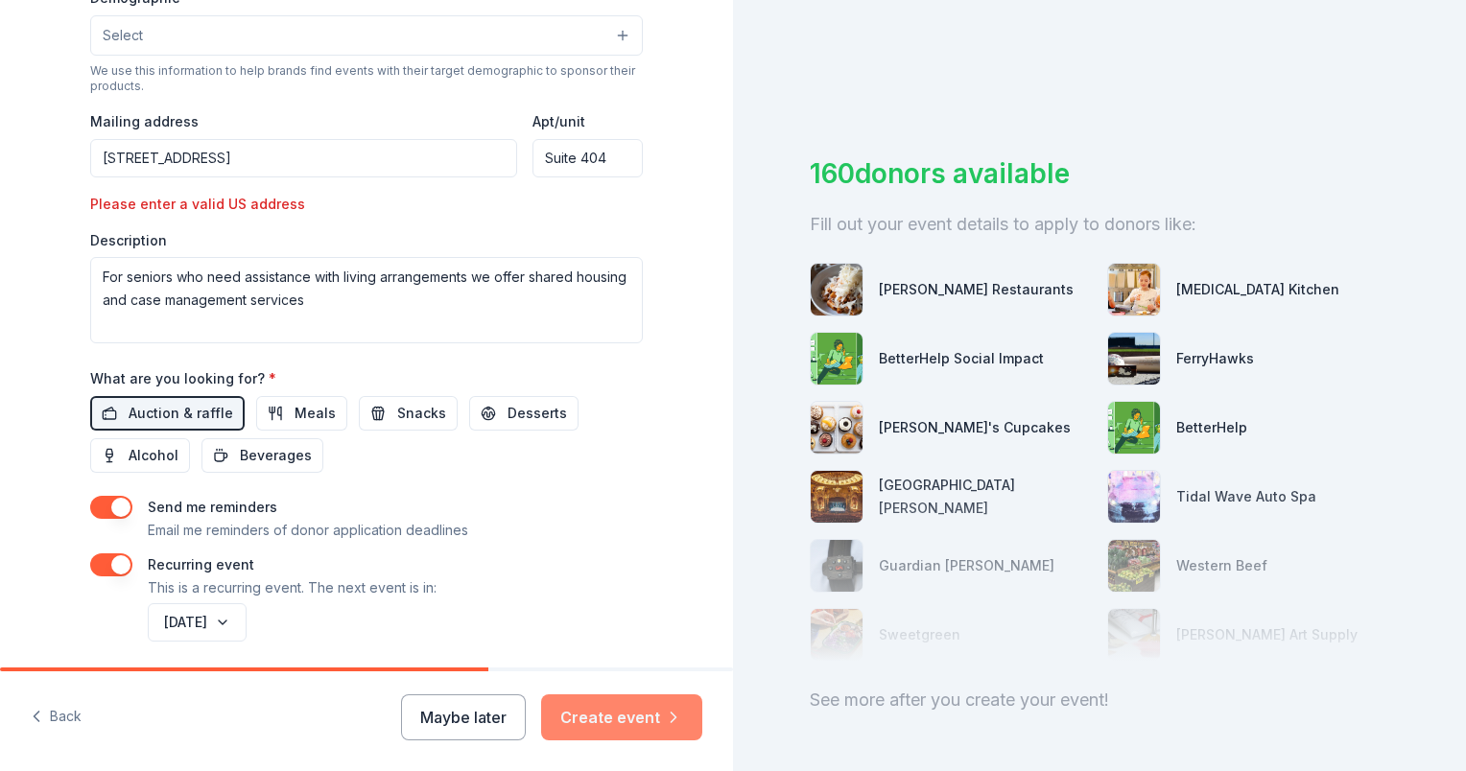
click at [627, 708] on button "Create event" at bounding box center [621, 718] width 161 height 46
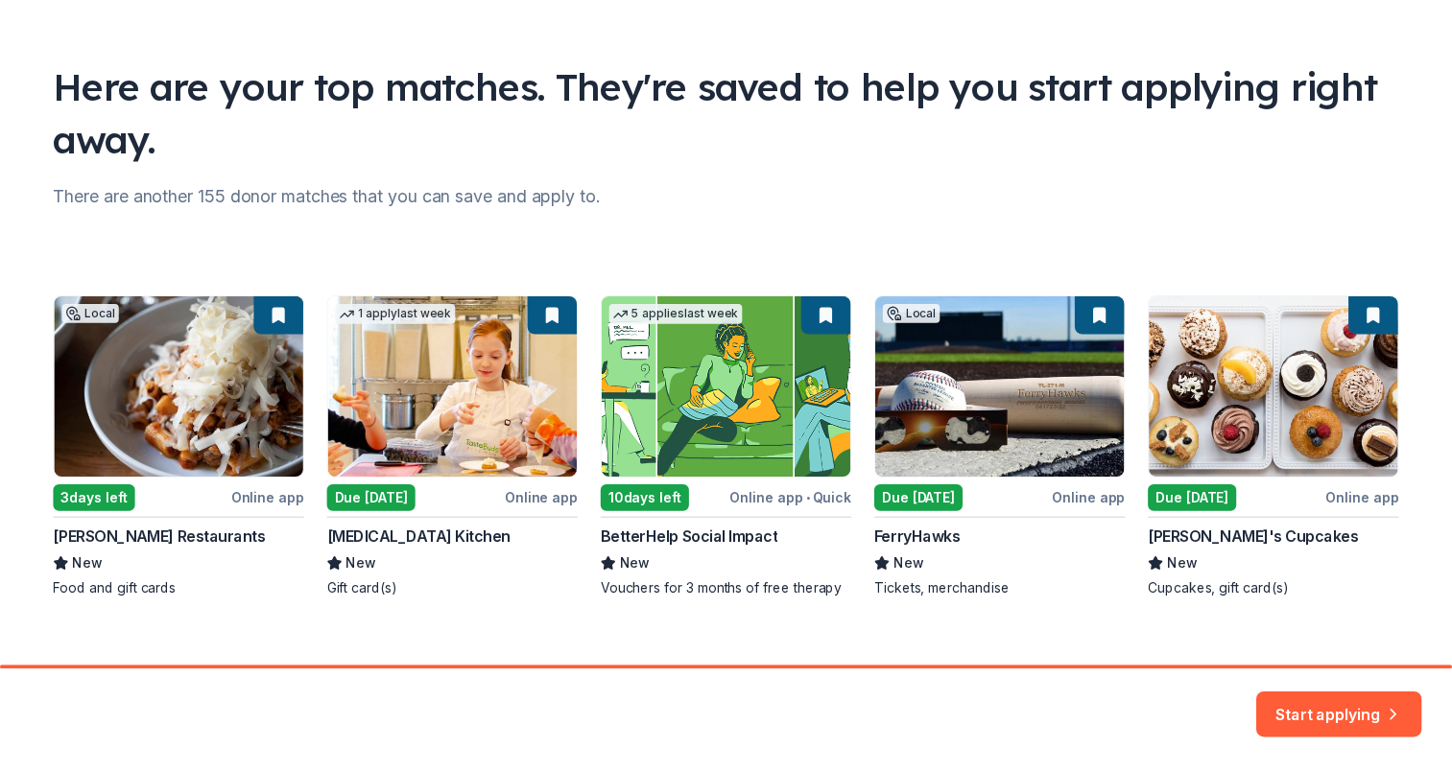
scroll to position [119, 0]
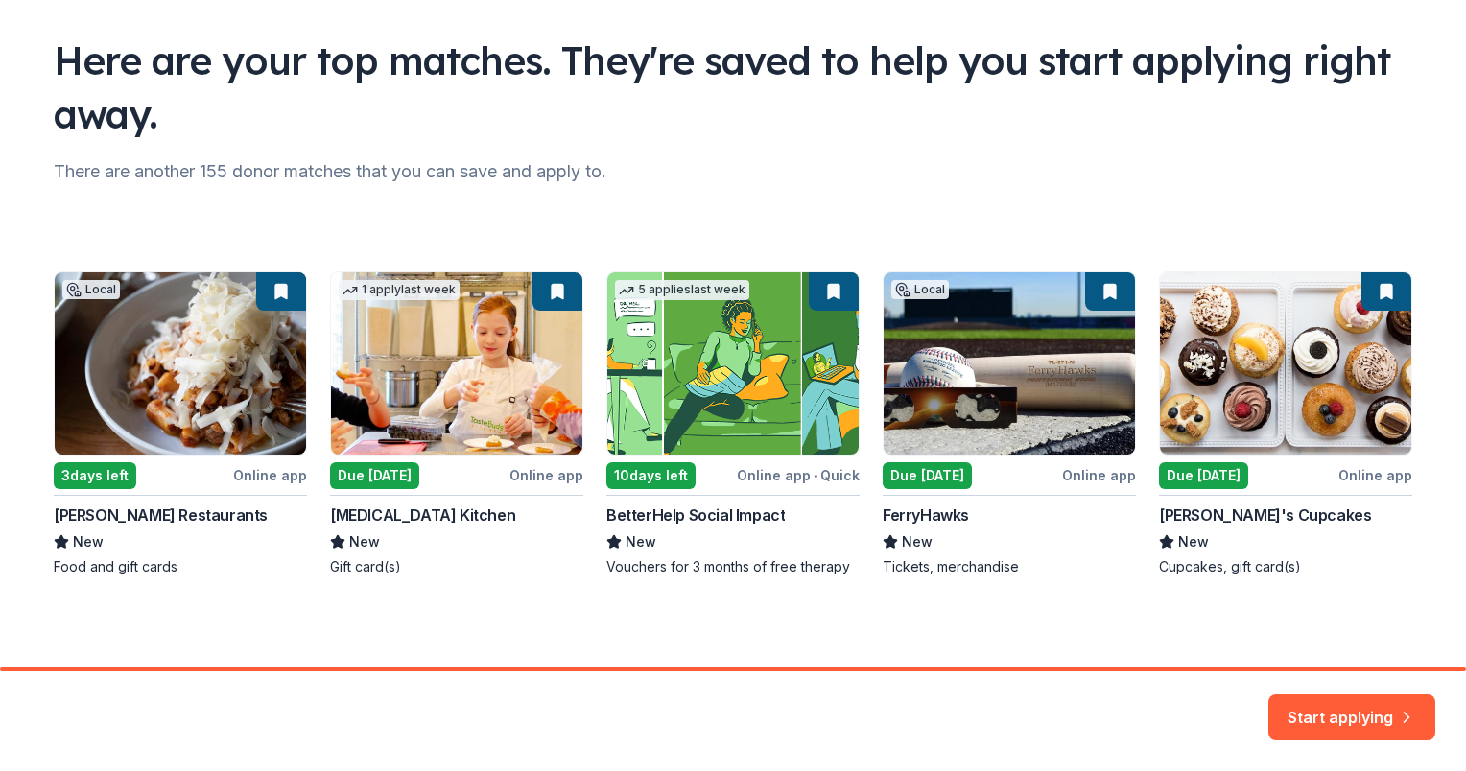
click at [921, 478] on div "Local 3 days left Online app [PERSON_NAME] Restaurants New Food and gift cards …" at bounding box center [733, 424] width 1359 height 305
click at [1335, 710] on button "Start applying" at bounding box center [1351, 707] width 167 height 46
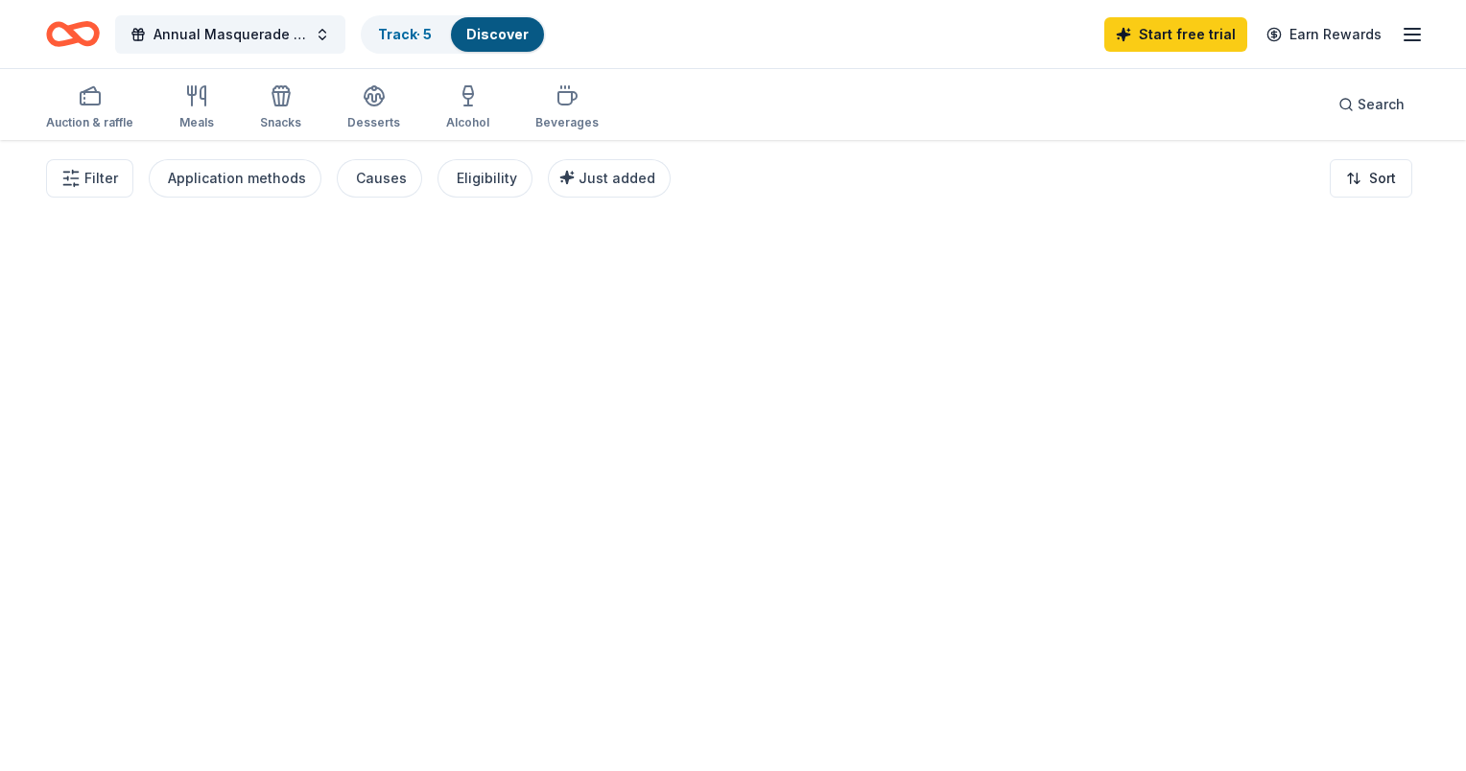
click at [1298, 721] on div at bounding box center [733, 455] width 1466 height 631
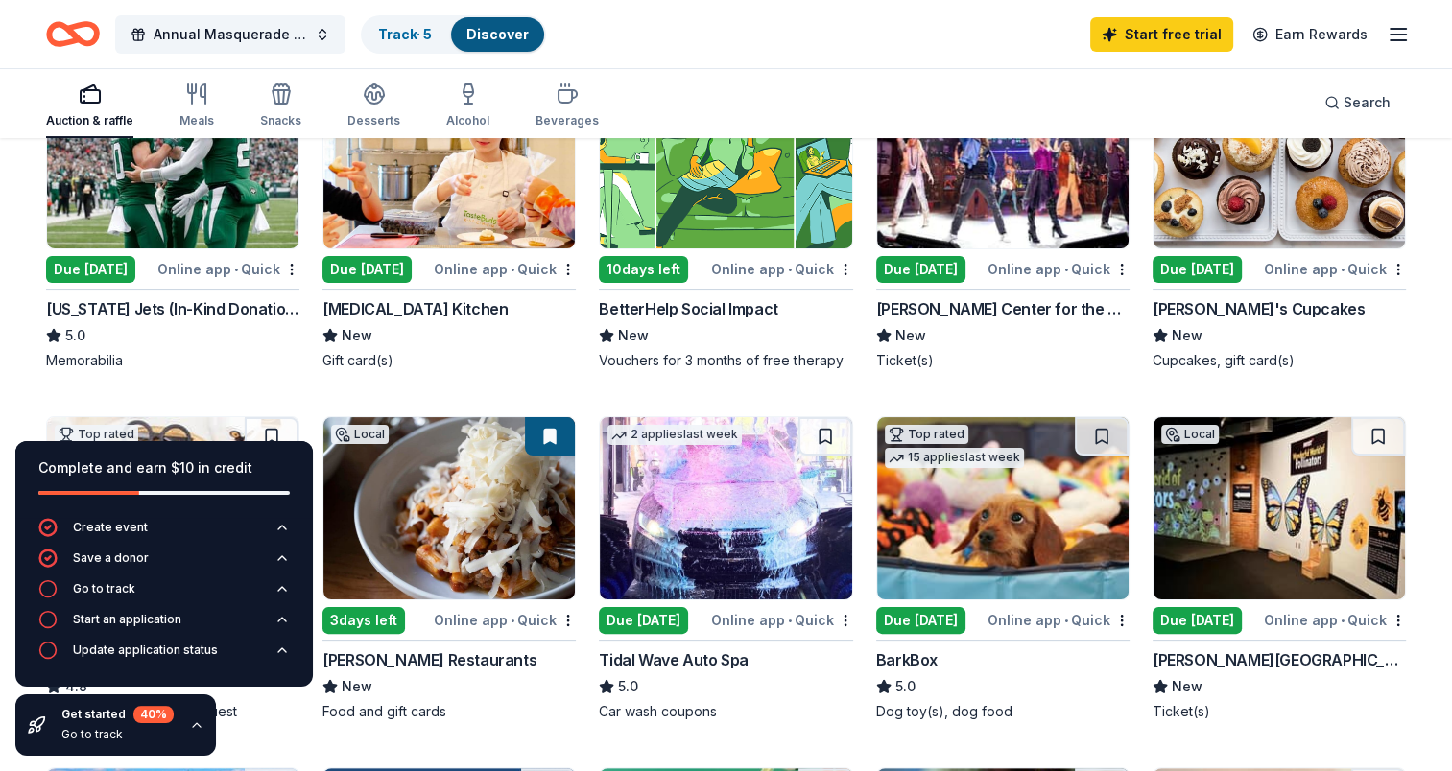
scroll to position [192, 0]
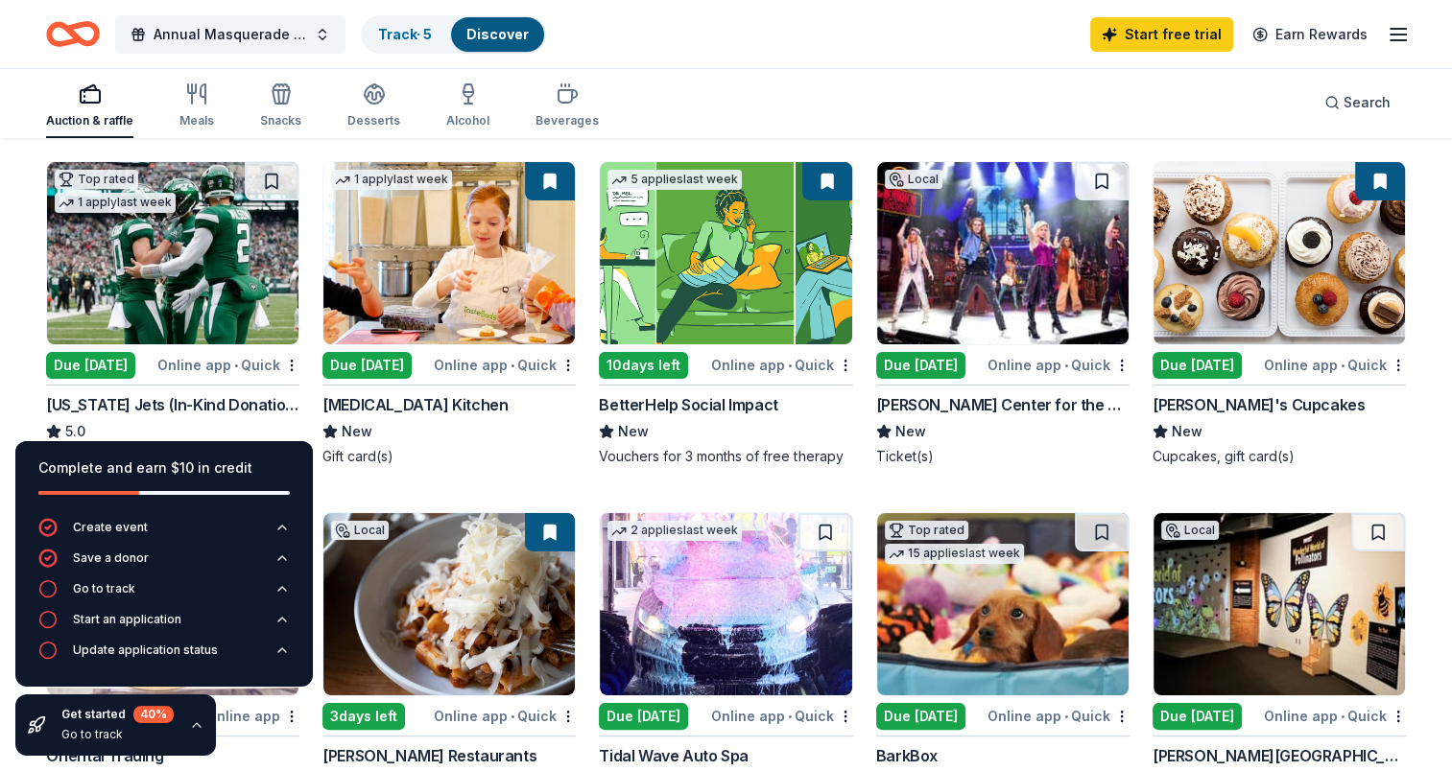
click at [89, 356] on div "Due [DATE]" at bounding box center [90, 365] width 89 height 27
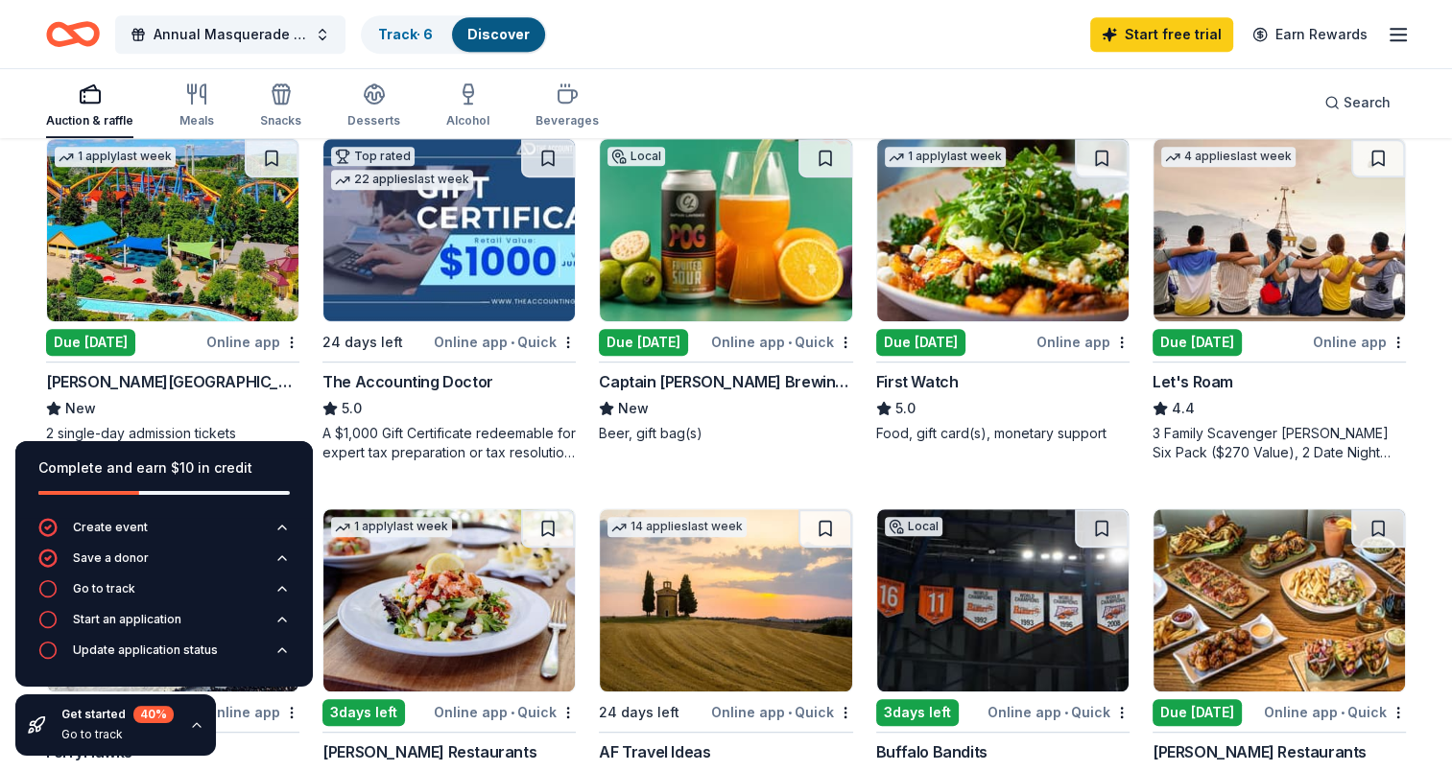
scroll to position [960, 0]
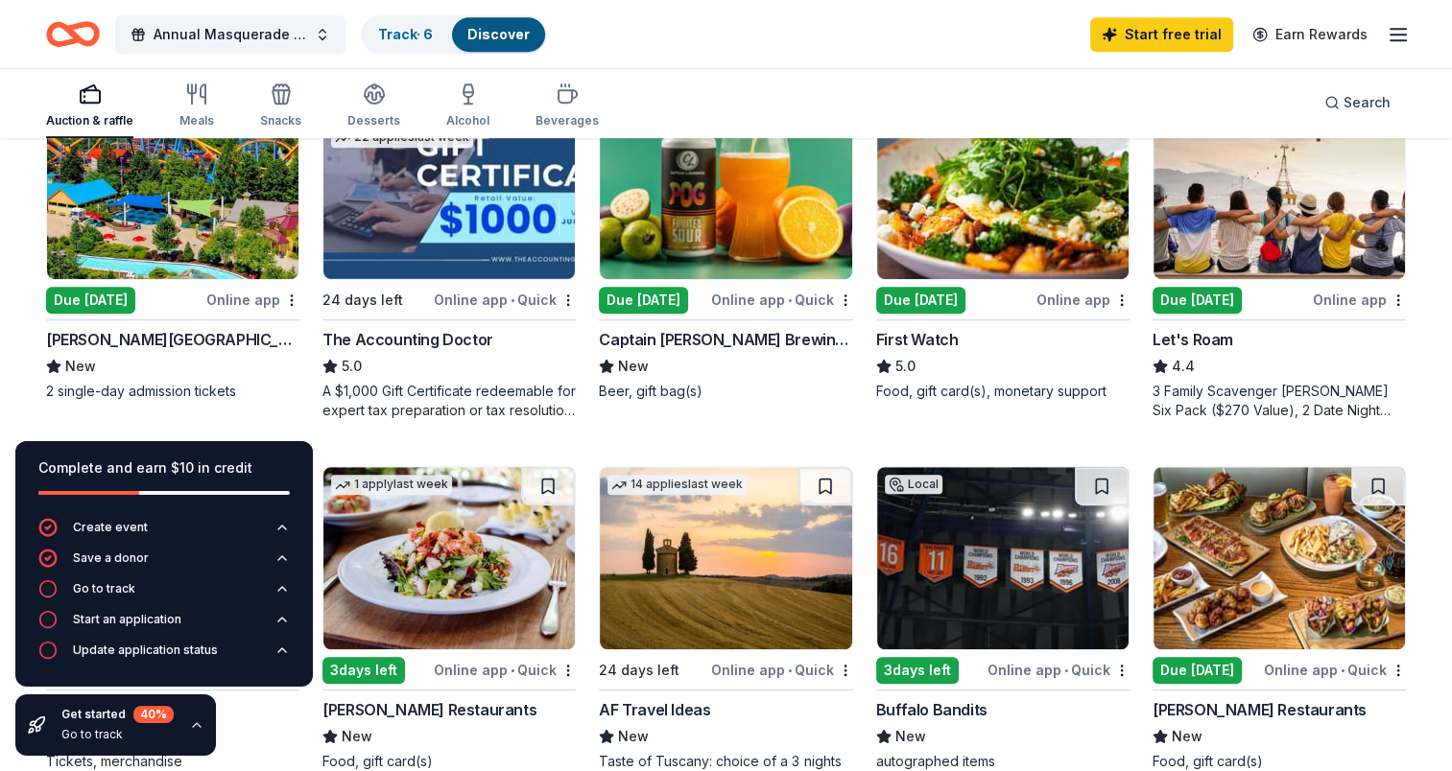
click at [178, 235] on img at bounding box center [172, 188] width 251 height 182
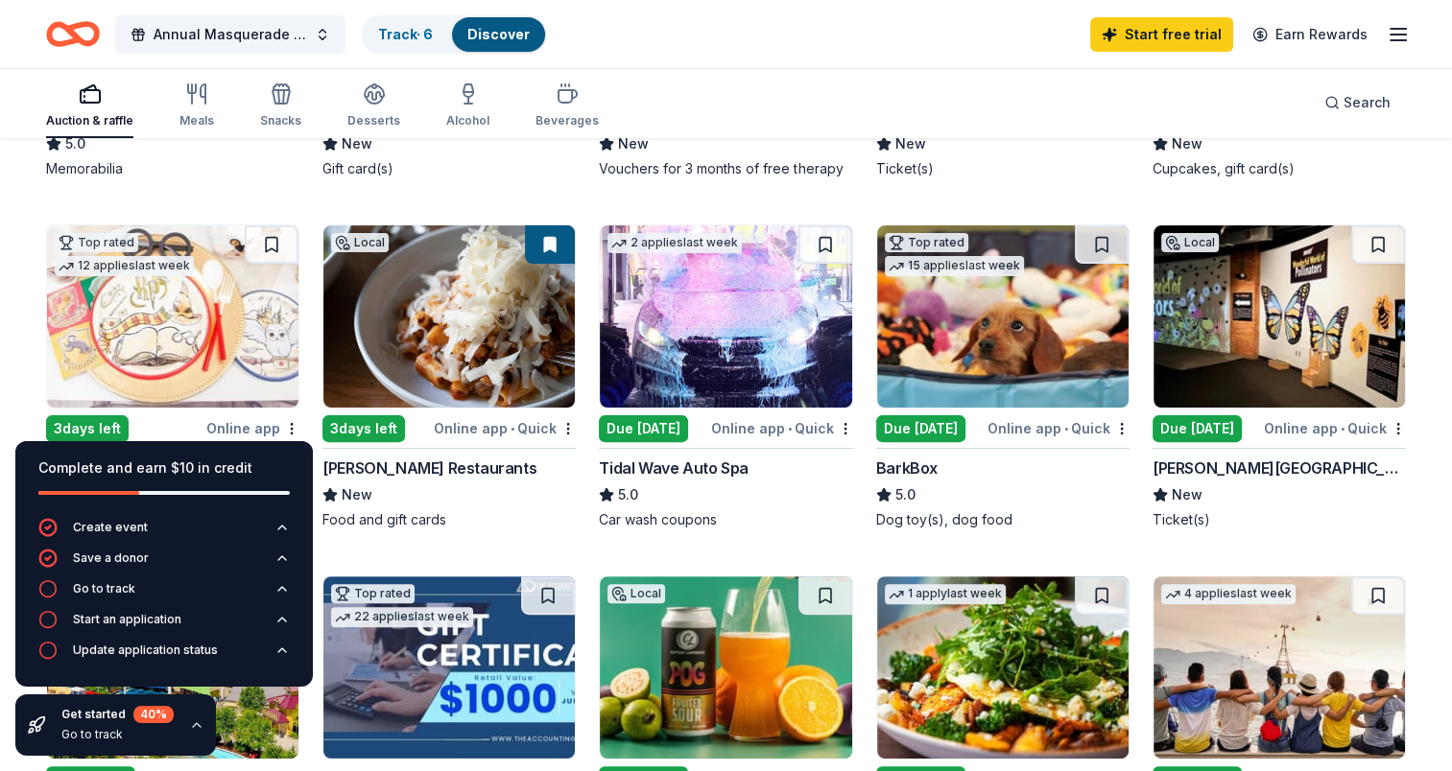
scroll to position [96, 0]
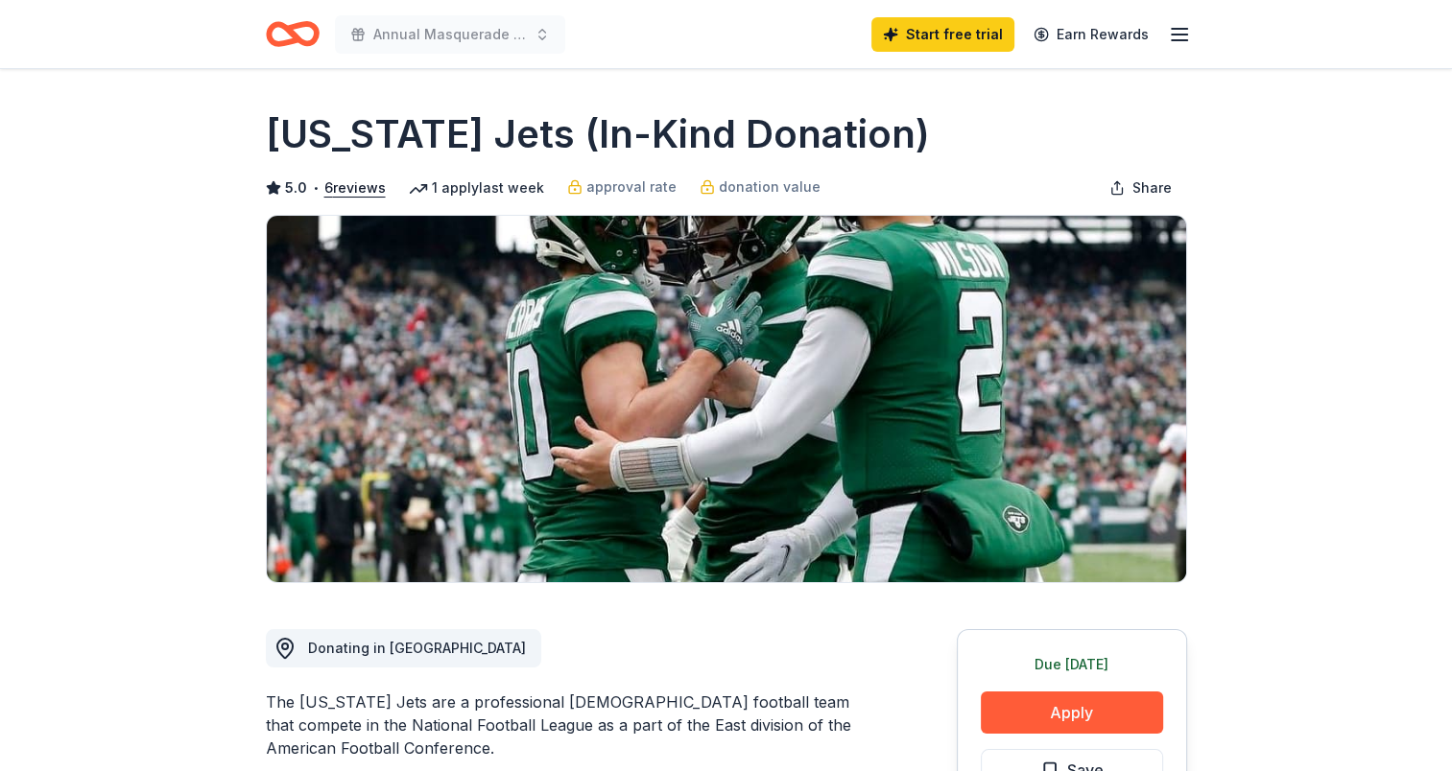
click at [1068, 689] on div "Due [DATE] Apply Save ⚡️ Quick application Usually responds in a few weeks" at bounding box center [1072, 772] width 230 height 286
click at [1067, 703] on button "Apply" at bounding box center [1072, 713] width 182 height 42
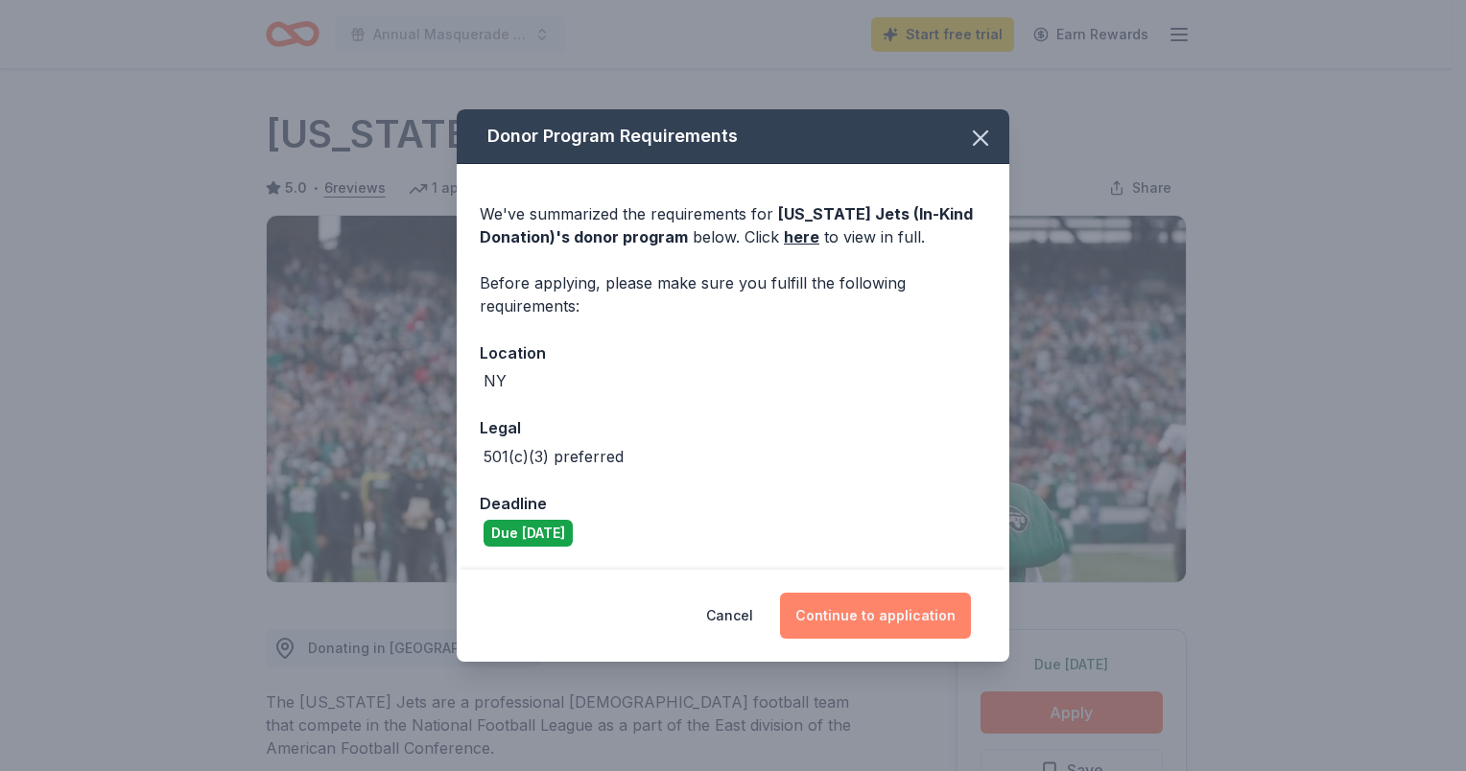
click at [882, 614] on button "Continue to application" at bounding box center [875, 616] width 191 height 46
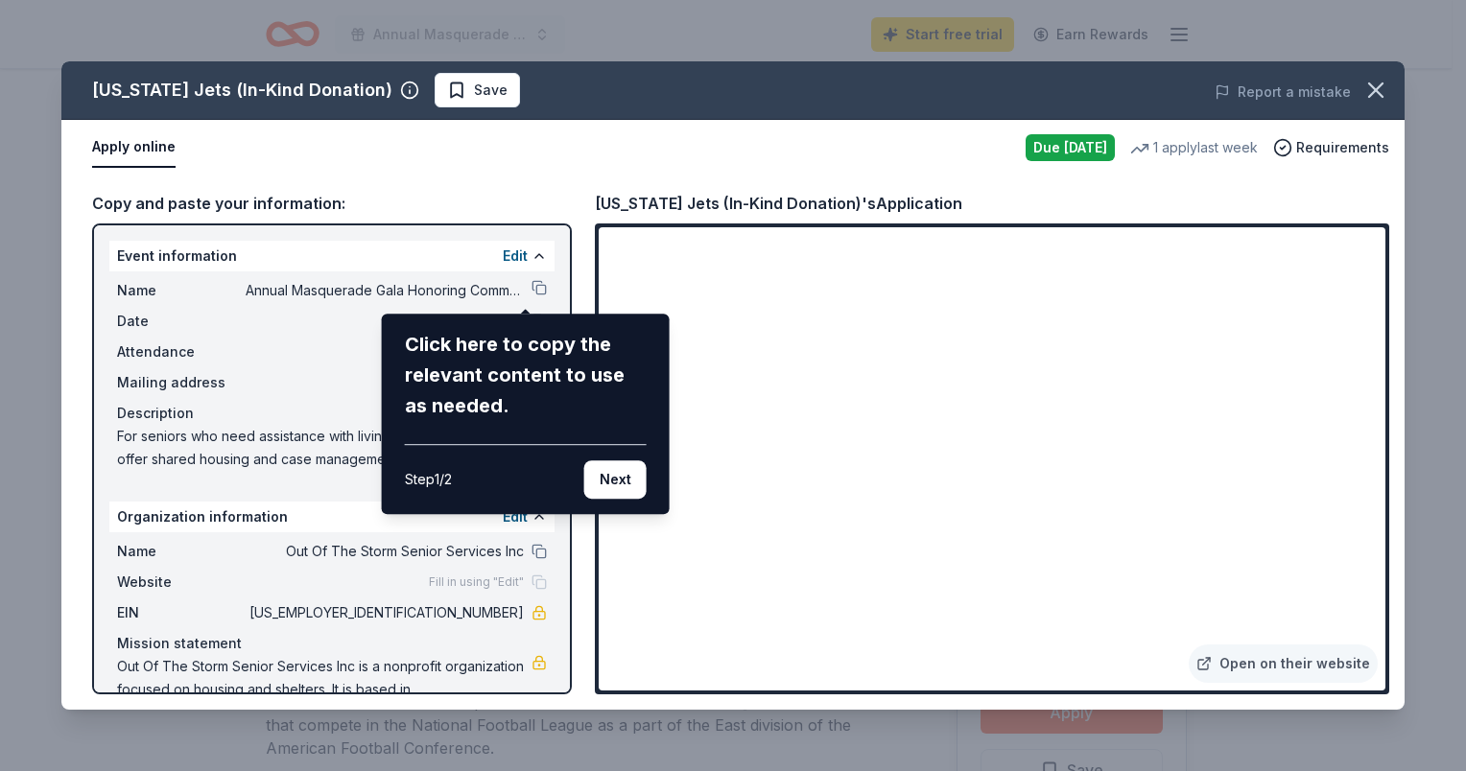
click at [1090, 649] on div "[US_STATE] Jets (In-Kind Donation) Save Report a mistake Apply online Due [DATE…" at bounding box center [732, 385] width 1343 height 649
click at [633, 491] on button "Next" at bounding box center [615, 480] width 62 height 38
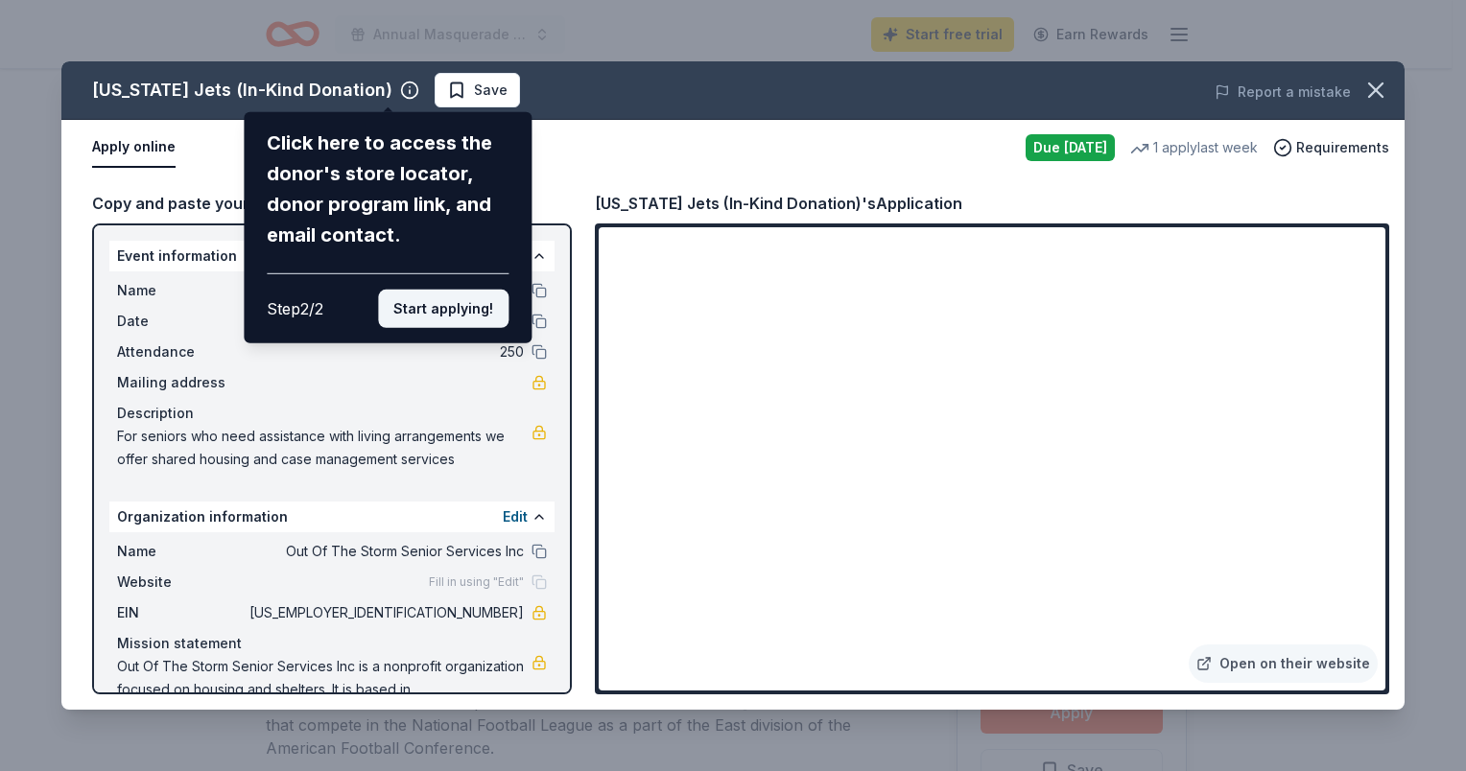
click at [461, 313] on button "Start applying!" at bounding box center [443, 309] width 130 height 38
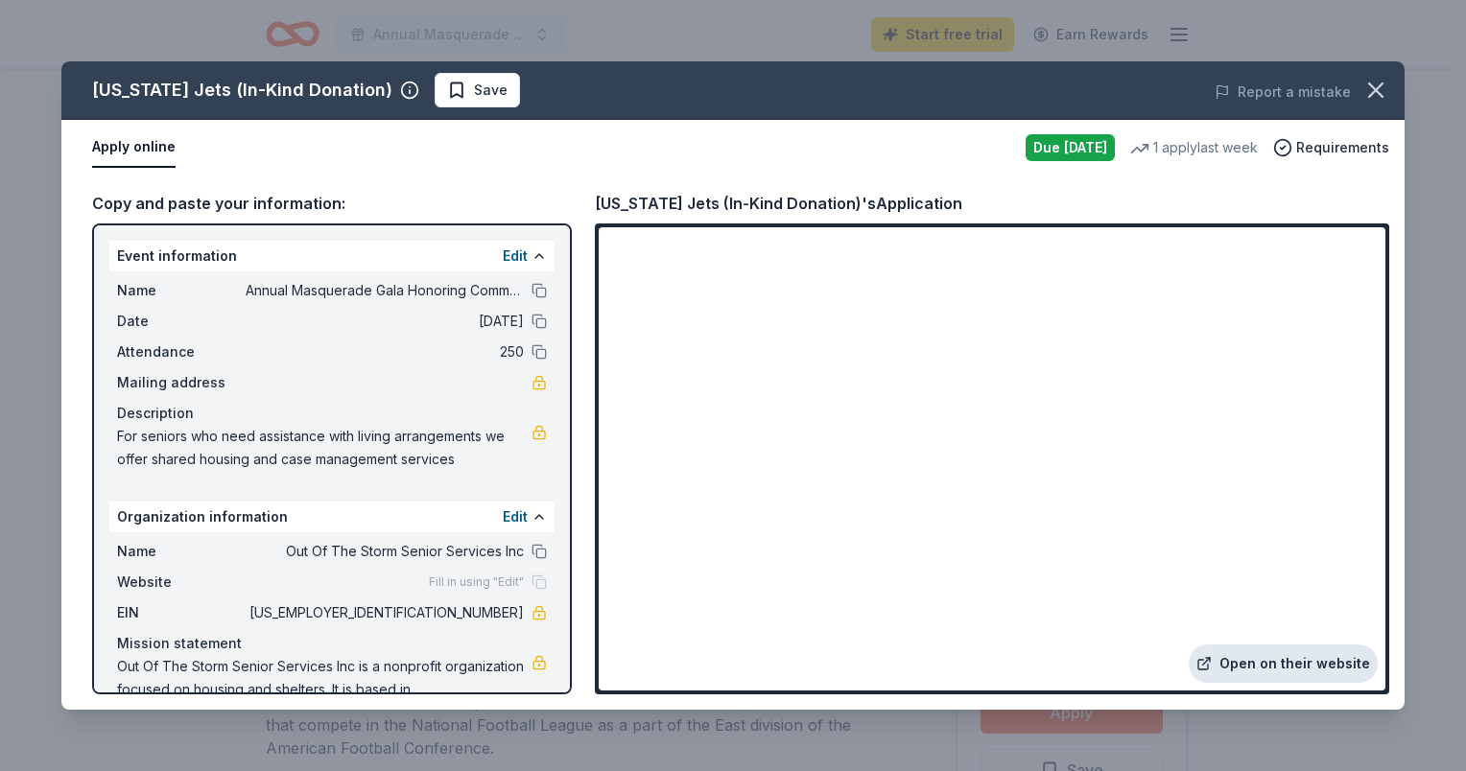
click at [1204, 650] on link "Open on their website" at bounding box center [1283, 664] width 189 height 38
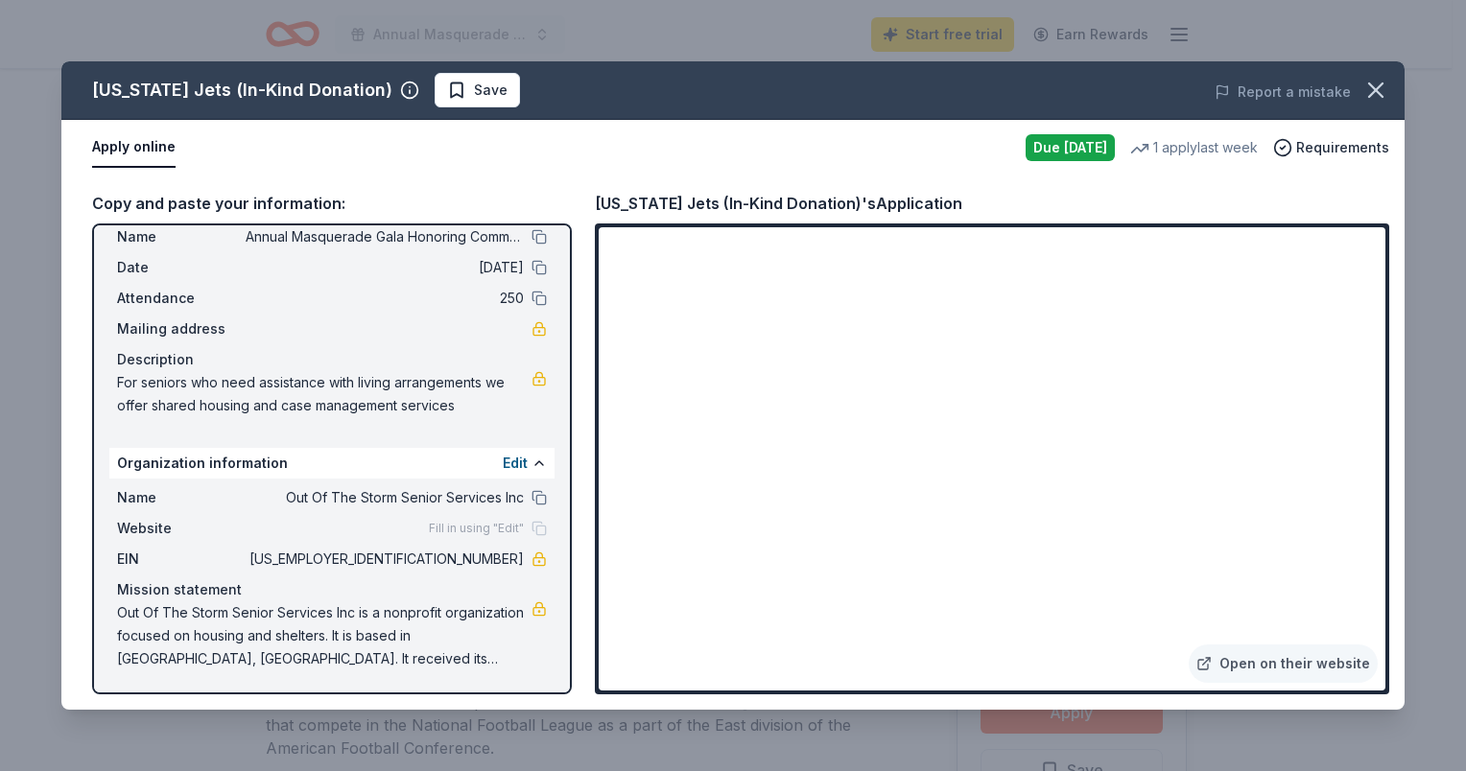
click at [573, 164] on div "Apply online" at bounding box center [551, 148] width 918 height 40
click at [482, 88] on span "Save" at bounding box center [491, 90] width 34 height 23
click at [349, 449] on div "Organization information Edit" at bounding box center [331, 463] width 445 height 31
click at [1185, 139] on div "1 apply last week" at bounding box center [1194, 147] width 128 height 23
click at [1190, 151] on div "1 apply last week" at bounding box center [1194, 147] width 128 height 23
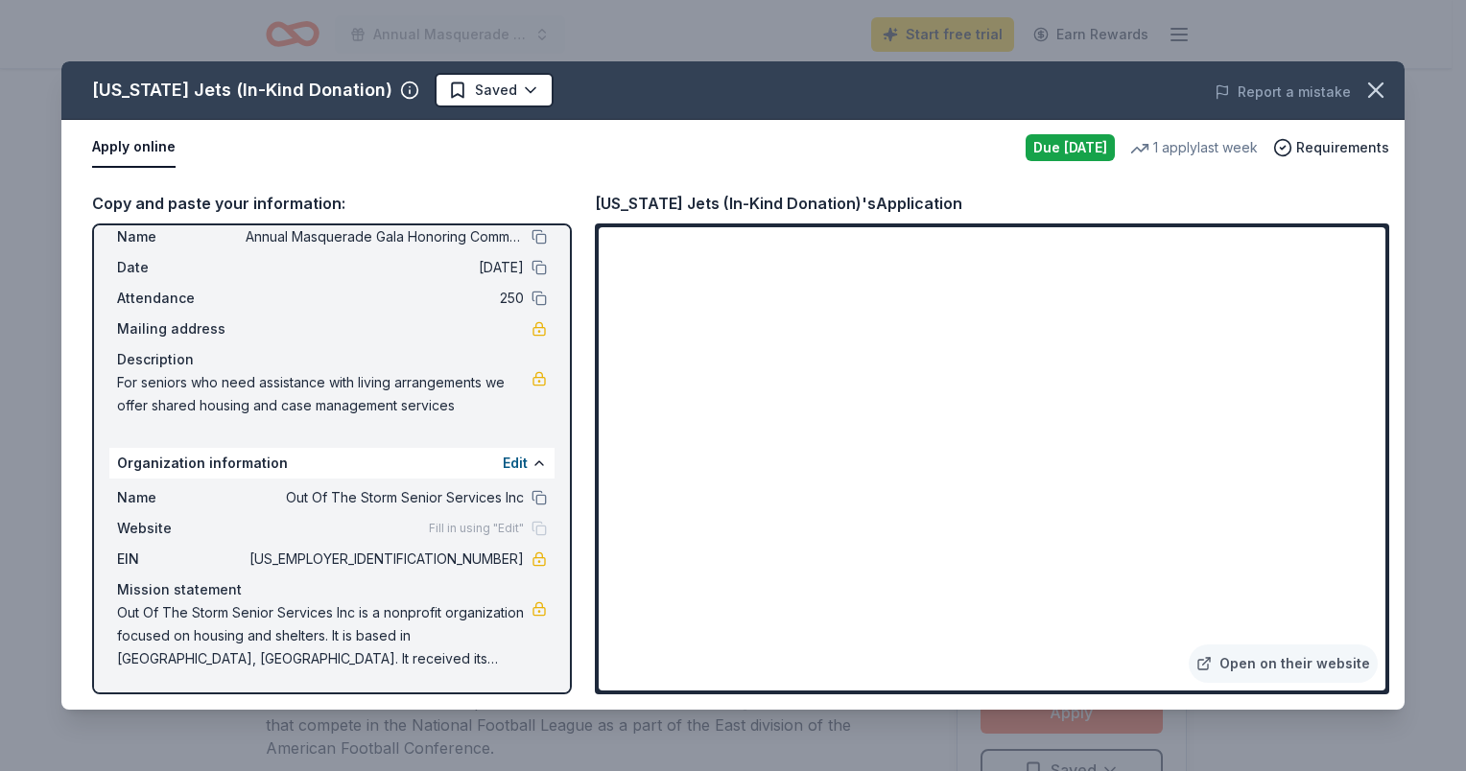
click at [1051, 154] on div "Due [DATE]" at bounding box center [1070, 147] width 89 height 27
click at [445, 92] on html "Annual Masquerade Gala Honoring Community Volunteers Start free trial Earn Rewa…" at bounding box center [733, 385] width 1466 height 771
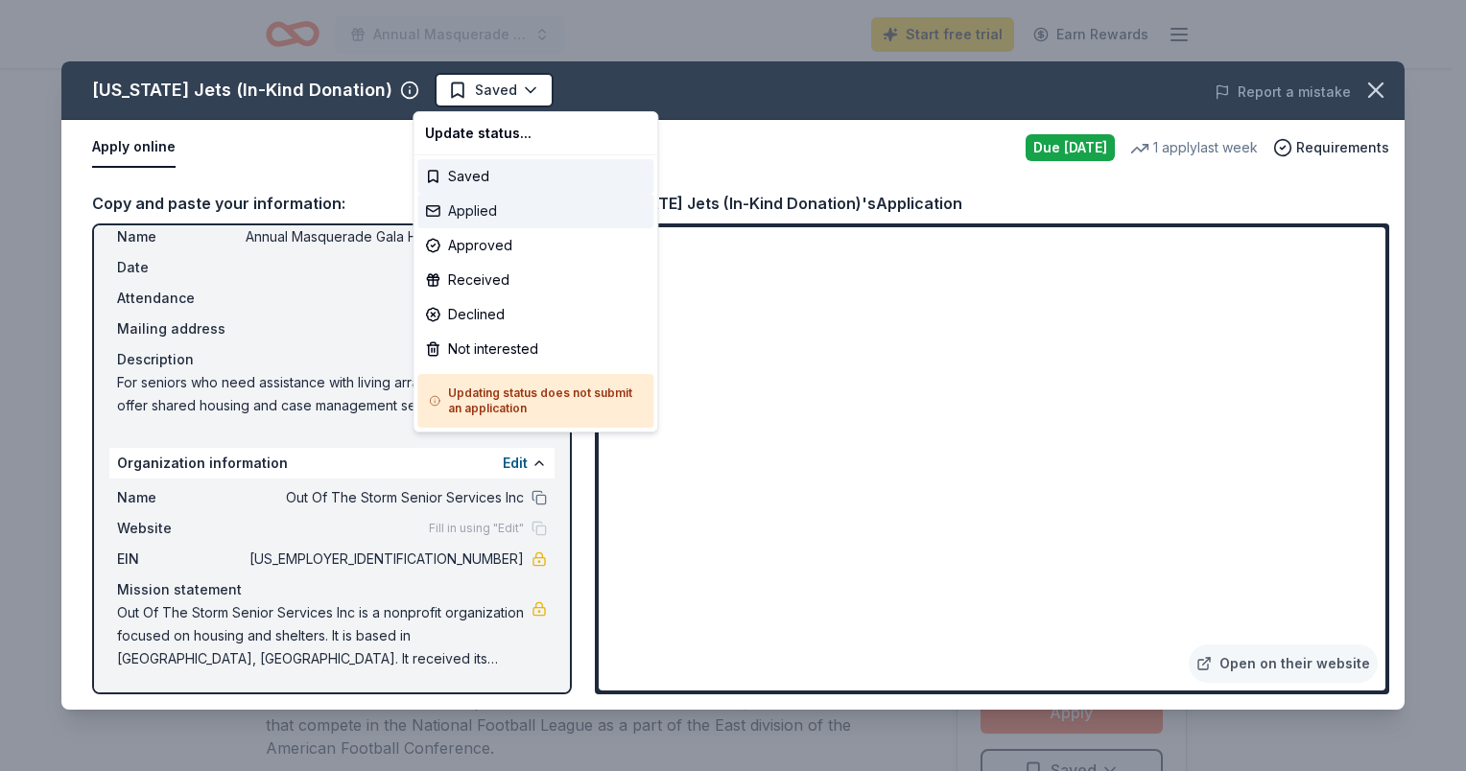
click at [457, 212] on div "Applied" at bounding box center [535, 211] width 236 height 35
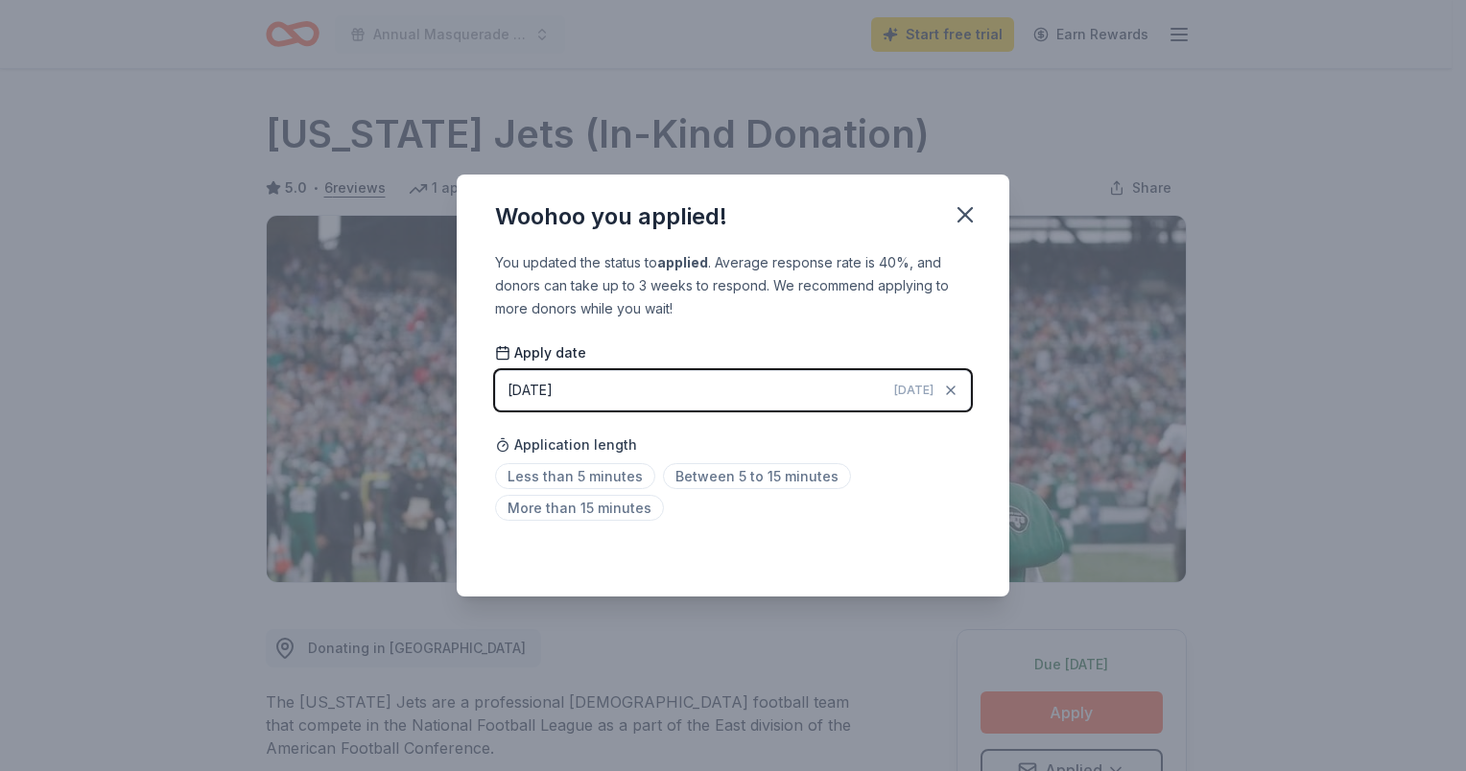
click at [879, 395] on button "09/23/2025 Today" at bounding box center [733, 390] width 476 height 40
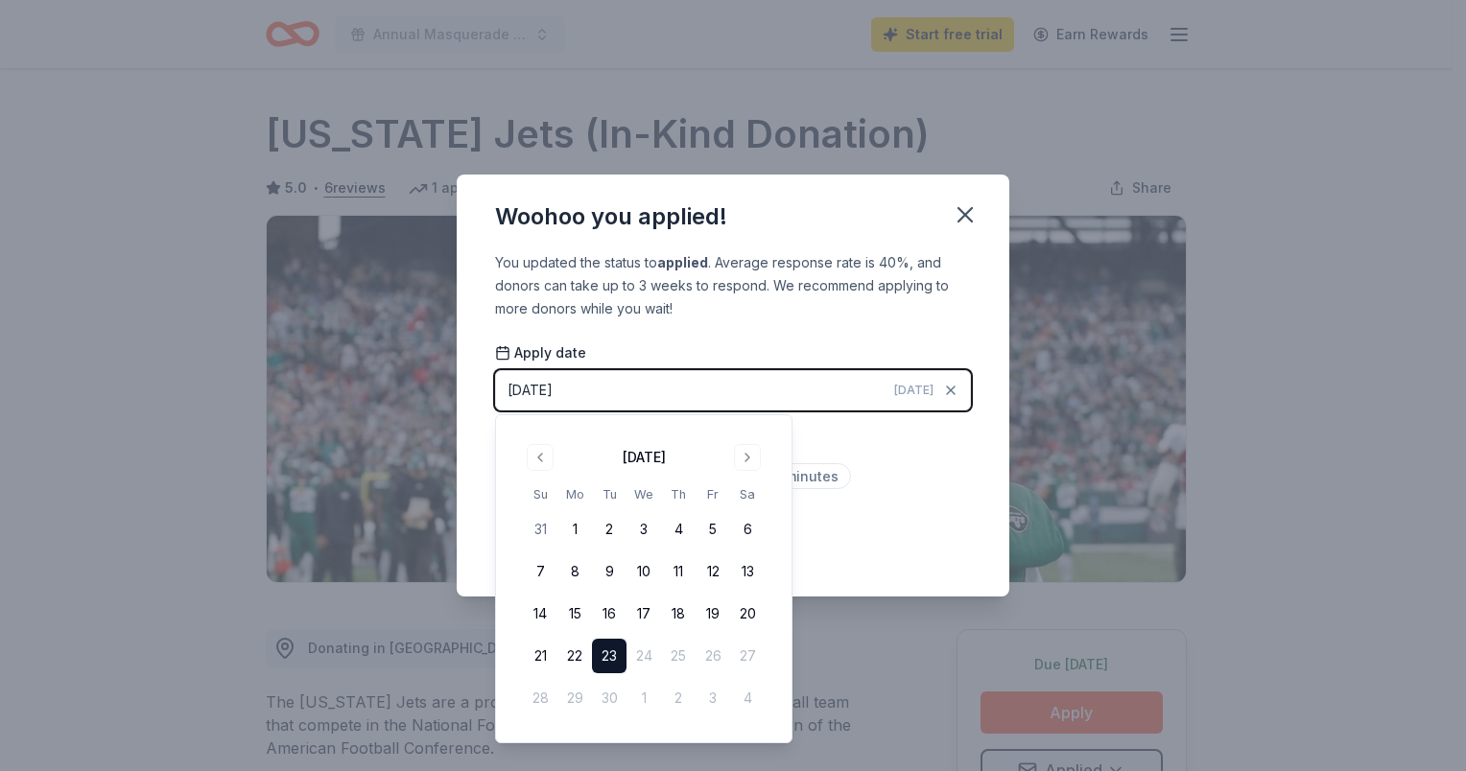
click at [601, 657] on button "23" at bounding box center [609, 656] width 35 height 35
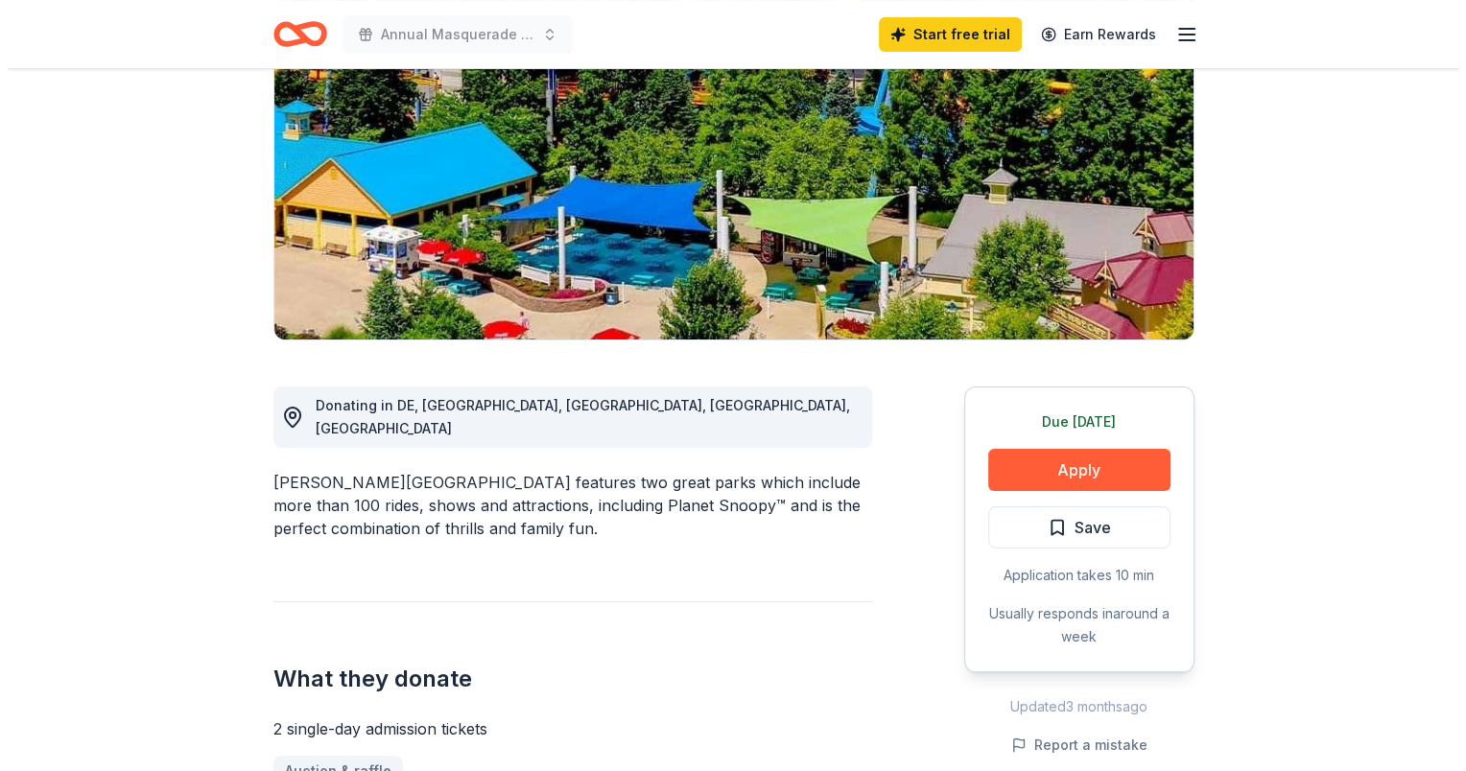
scroll to position [288, 0]
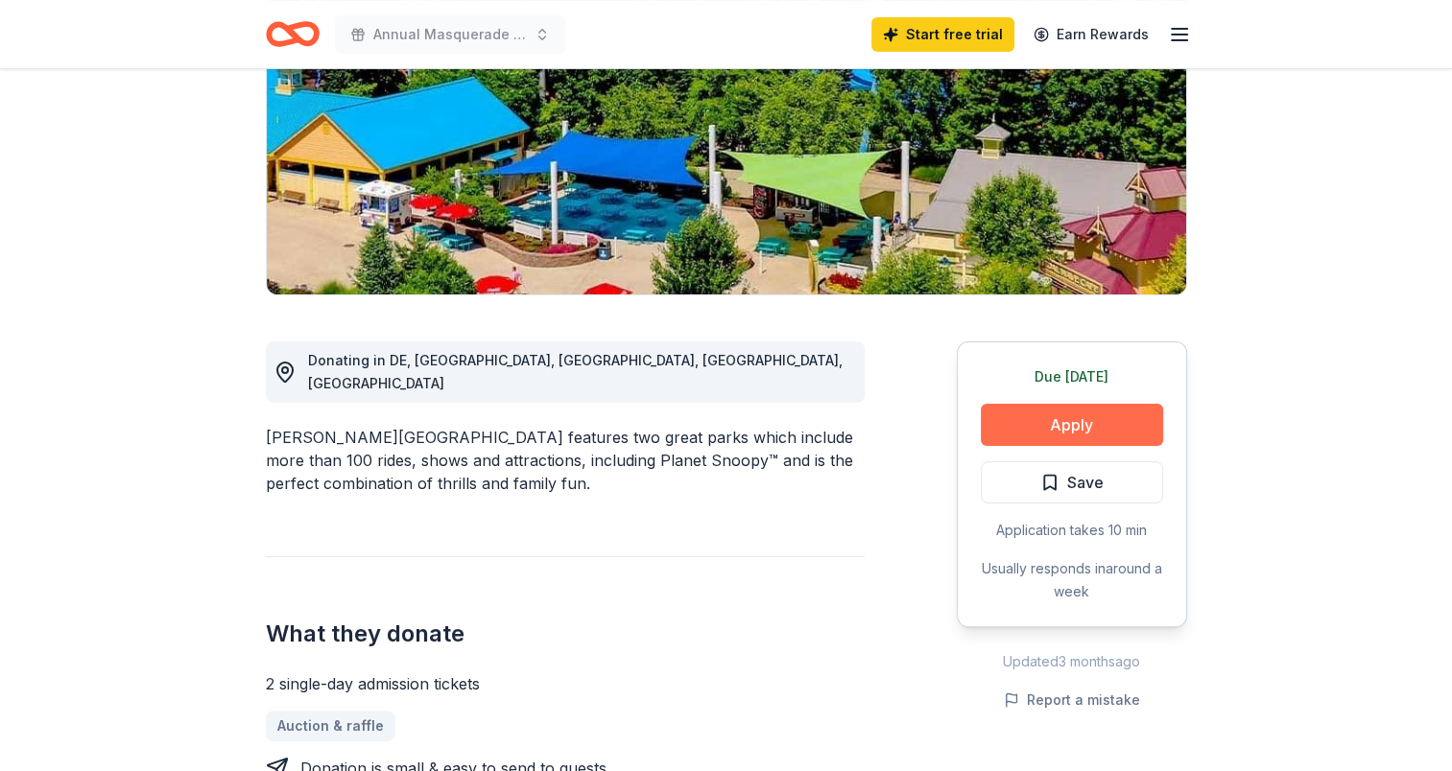
click at [1055, 413] on button "Apply" at bounding box center [1072, 425] width 182 height 42
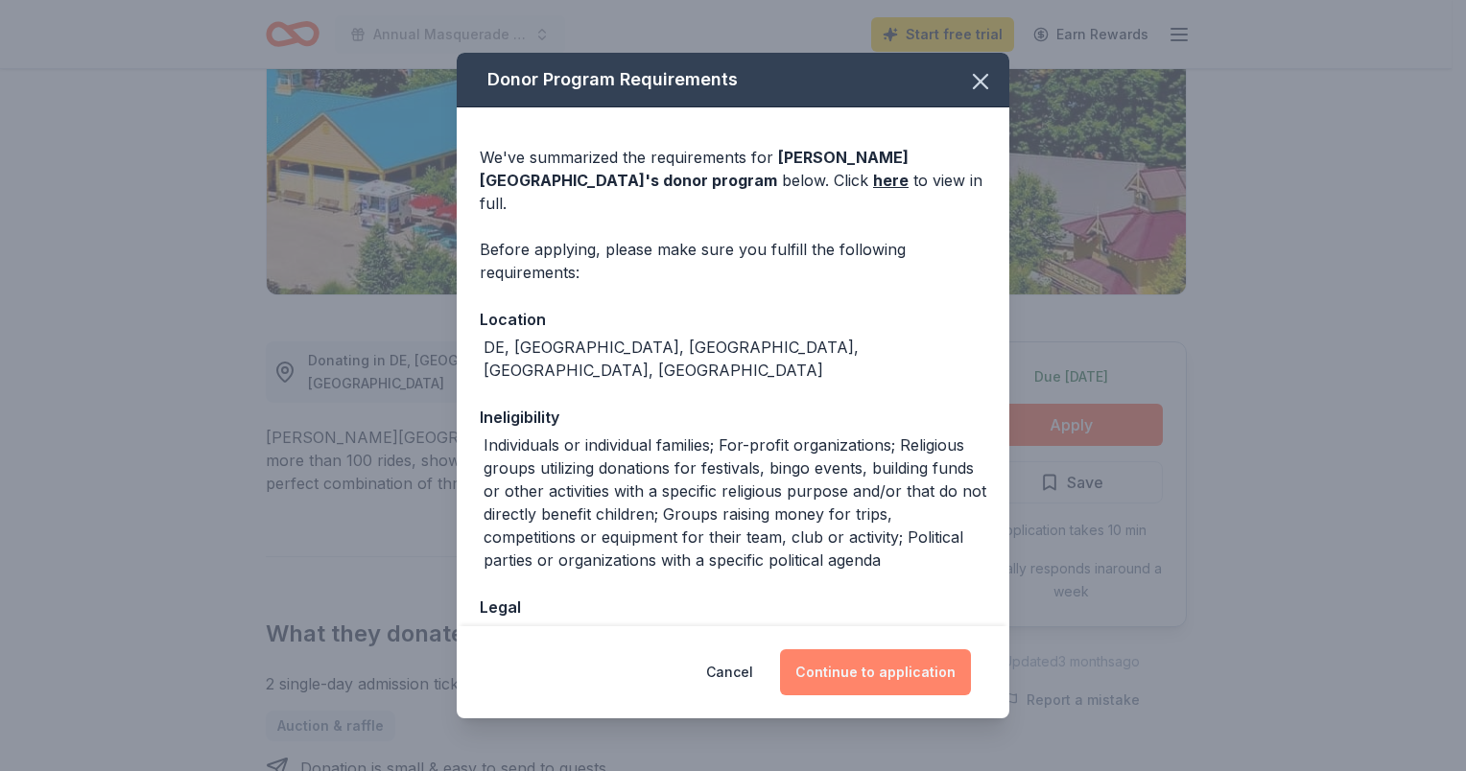
click at [845, 672] on button "Continue to application" at bounding box center [875, 673] width 191 height 46
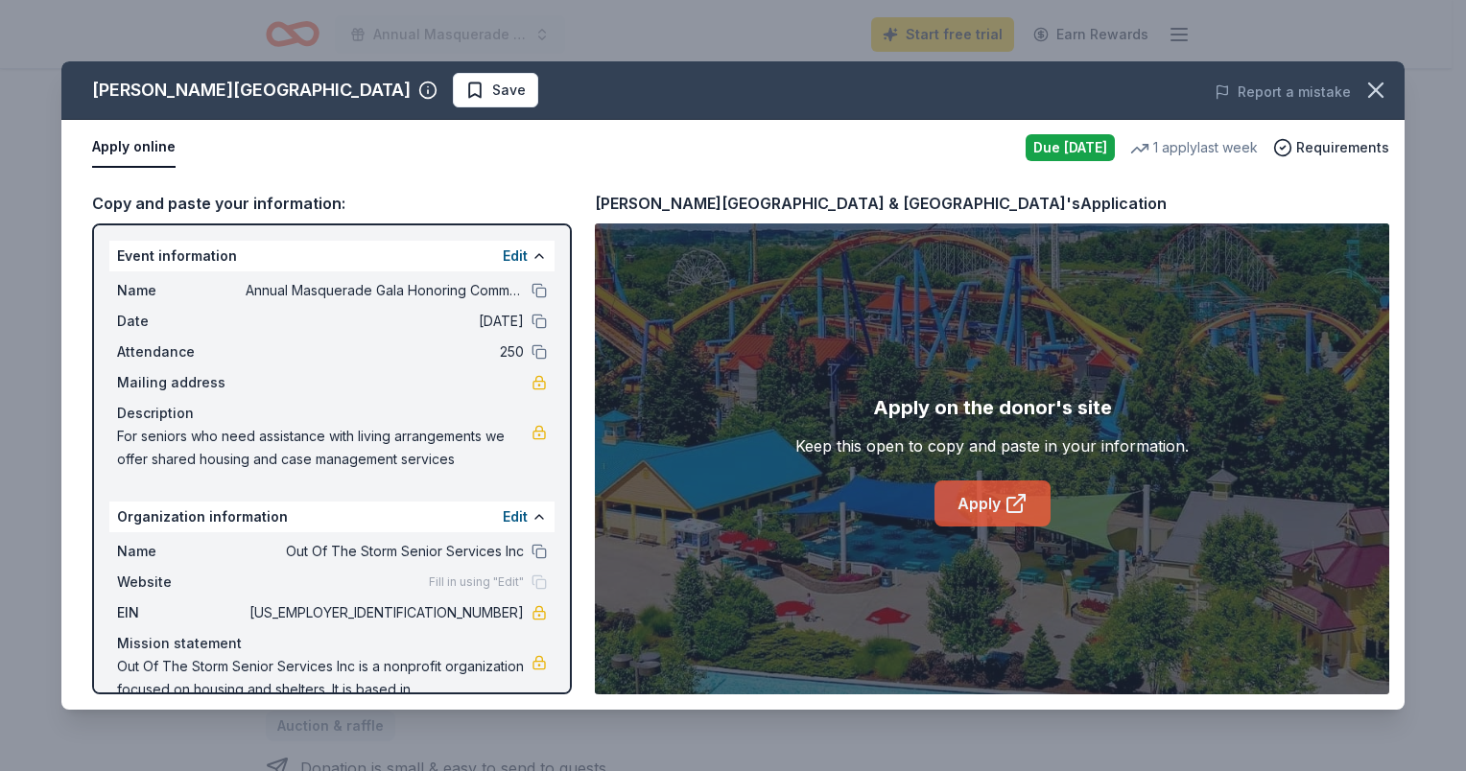
click at [976, 512] on link "Apply" at bounding box center [993, 504] width 116 height 46
